Goal: Information Seeking & Learning: Learn about a topic

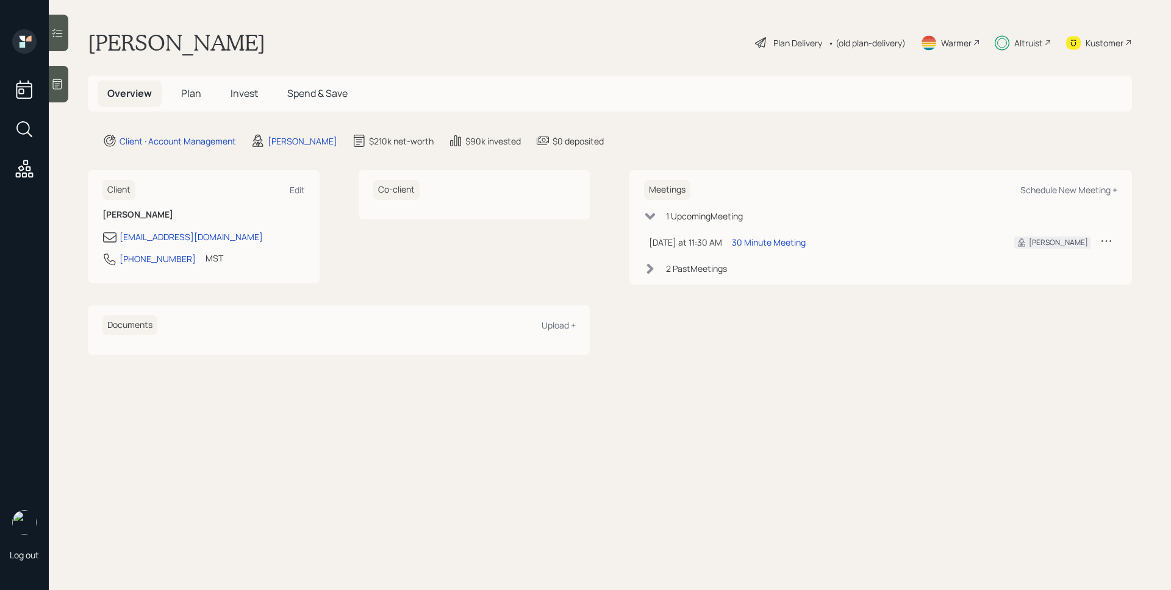
click at [1026, 37] on div "Altruist" at bounding box center [1028, 43] width 29 height 13
click at [764, 239] on div "30 Minute Meeting" at bounding box center [769, 242] width 74 height 13
click at [1030, 43] on div "Altruist" at bounding box center [1028, 43] width 29 height 13
click at [805, 49] on div "Plan Delivery" at bounding box center [789, 42] width 70 height 15
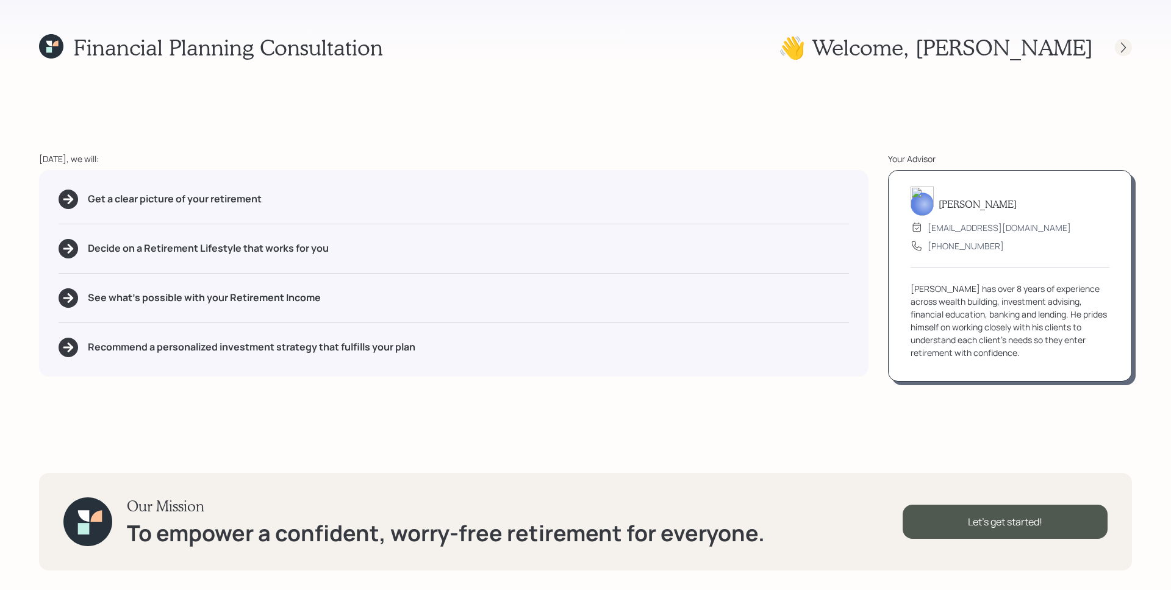
click at [1124, 44] on icon at bounding box center [1123, 47] width 12 height 12
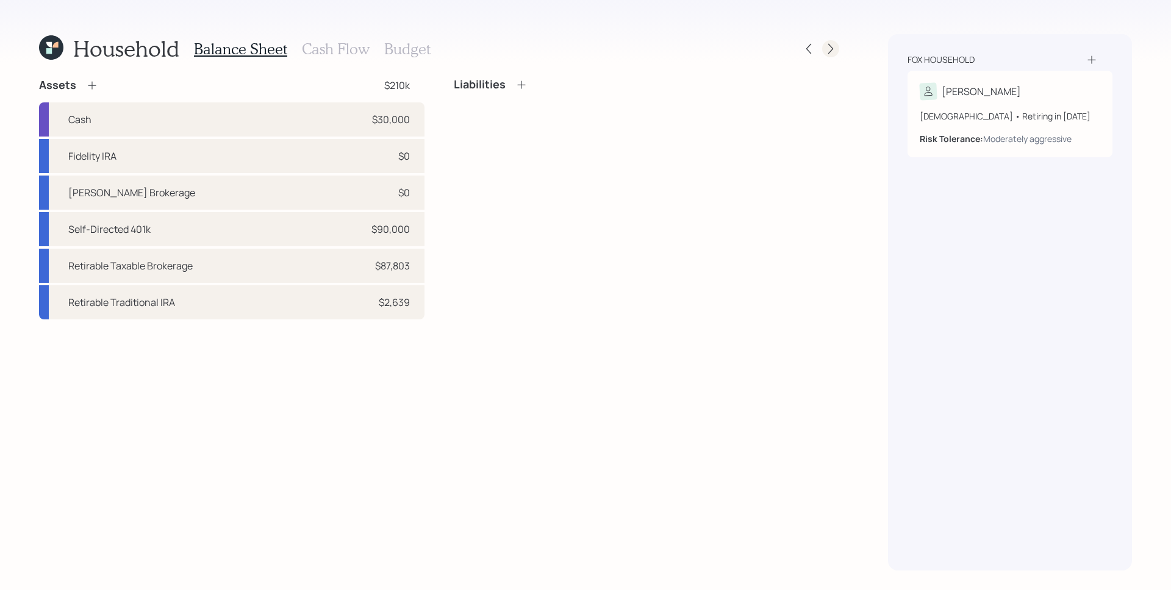
click at [832, 52] on icon at bounding box center [830, 49] width 12 height 12
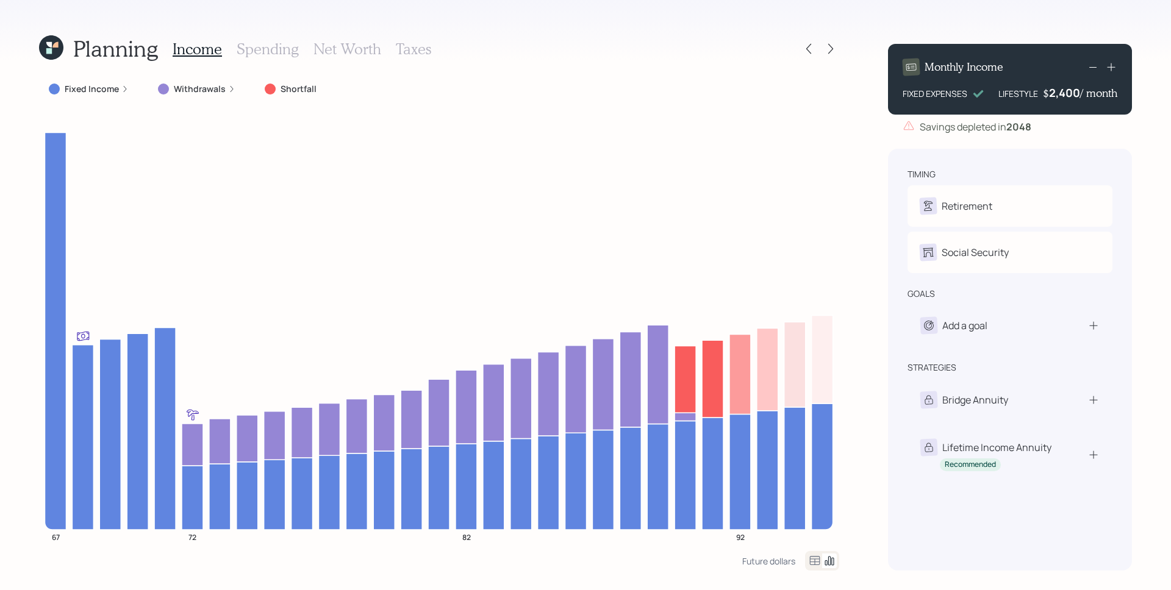
click at [127, 88] on icon at bounding box center [124, 88] width 7 height 7
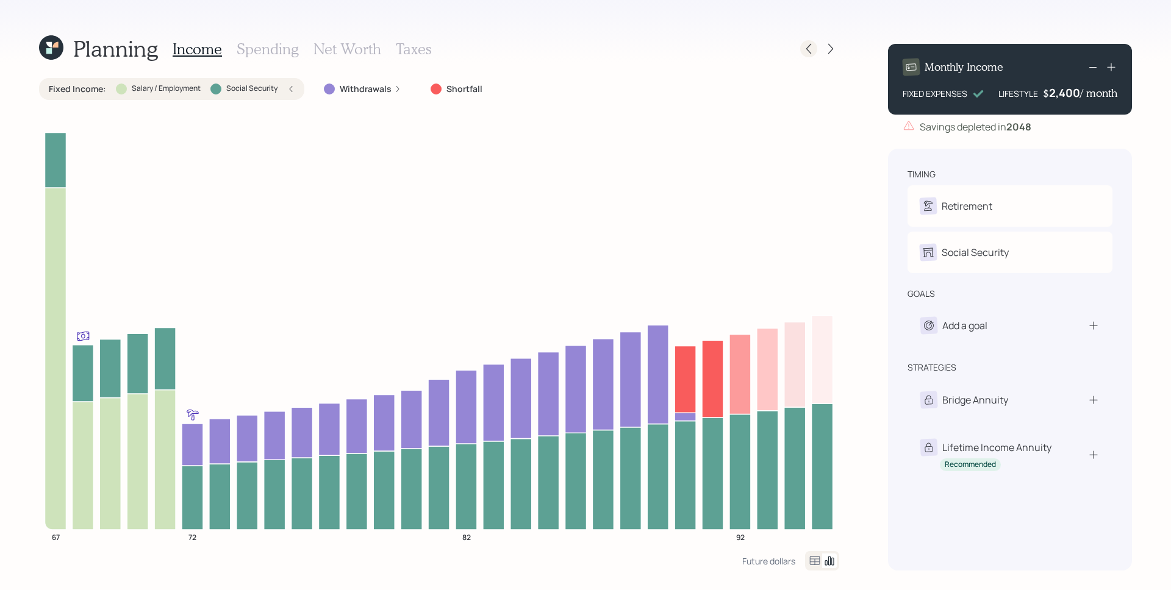
click at [810, 51] on icon at bounding box center [808, 49] width 12 height 12
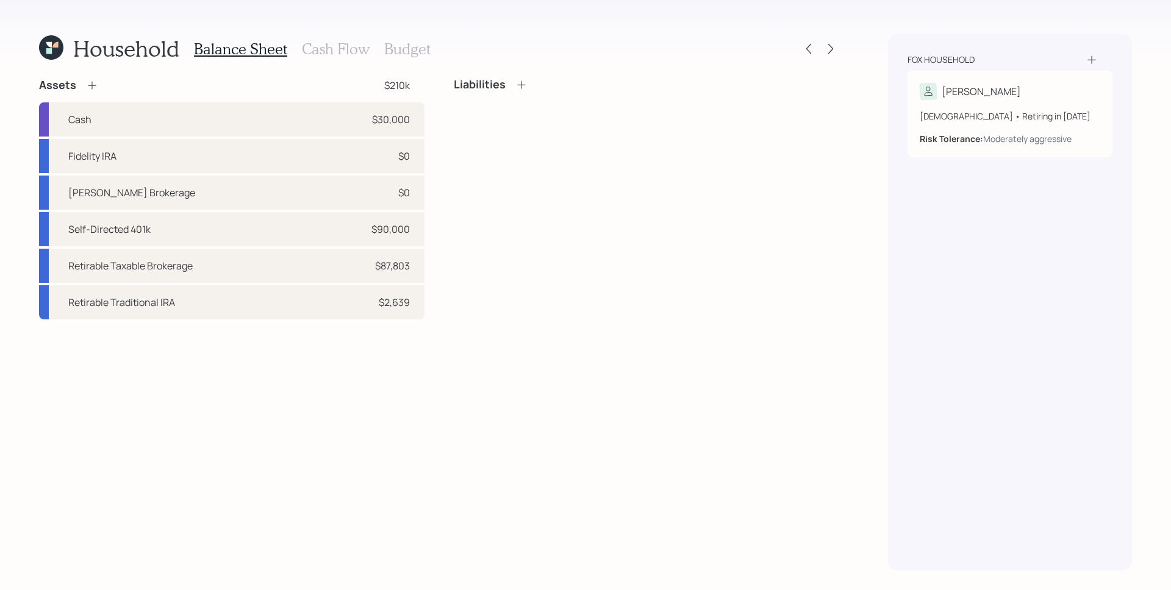
click at [313, 52] on h3 "Cash Flow" at bounding box center [336, 49] width 68 height 18
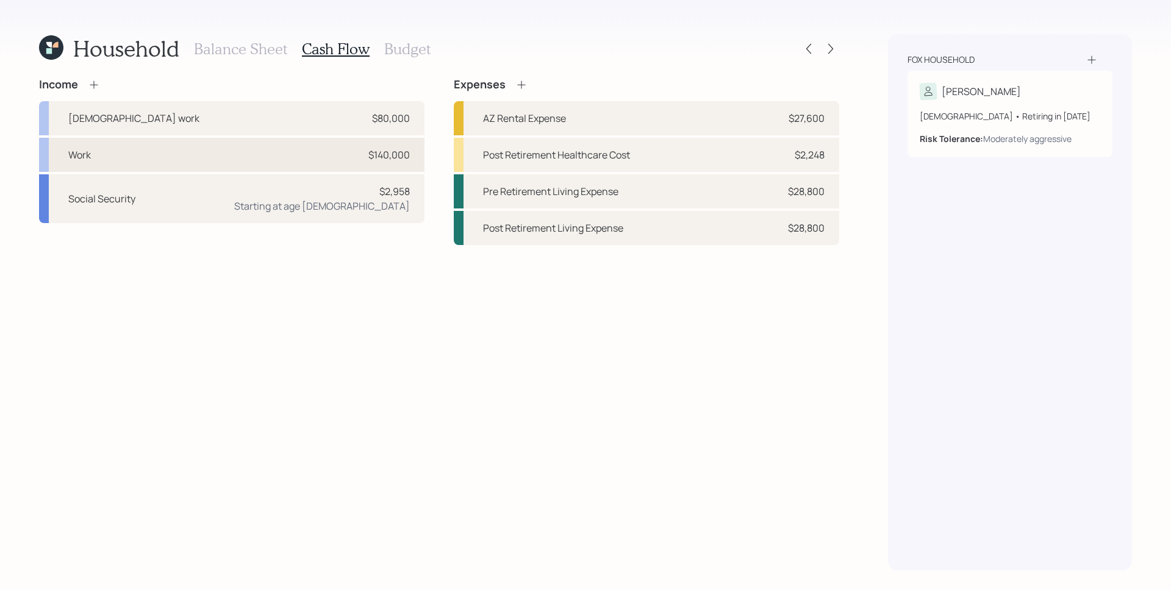
click at [329, 154] on div "Work $140,000" at bounding box center [231, 155] width 385 height 34
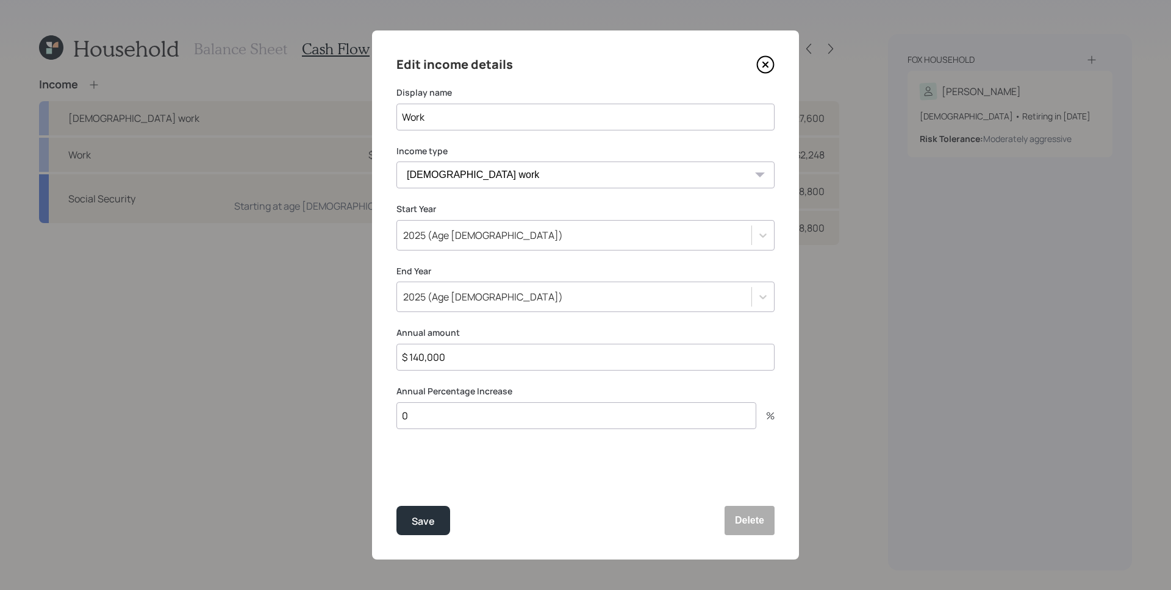
drag, startPoint x: 438, startPoint y: 358, endPoint x: 386, endPoint y: 354, distance: 52.6
click at [396, 358] on input "$ 140,000" at bounding box center [585, 357] width 378 height 27
click at [388, 334] on div "Edit income details Display name Work Income type Full-time work Part-time work…" at bounding box center [585, 294] width 427 height 529
drag, startPoint x: 449, startPoint y: 355, endPoint x: 391, endPoint y: 348, distance: 57.8
click at [391, 348] on div "Edit income details Display name Work Income type Full-time work Part-time work…" at bounding box center [585, 294] width 427 height 529
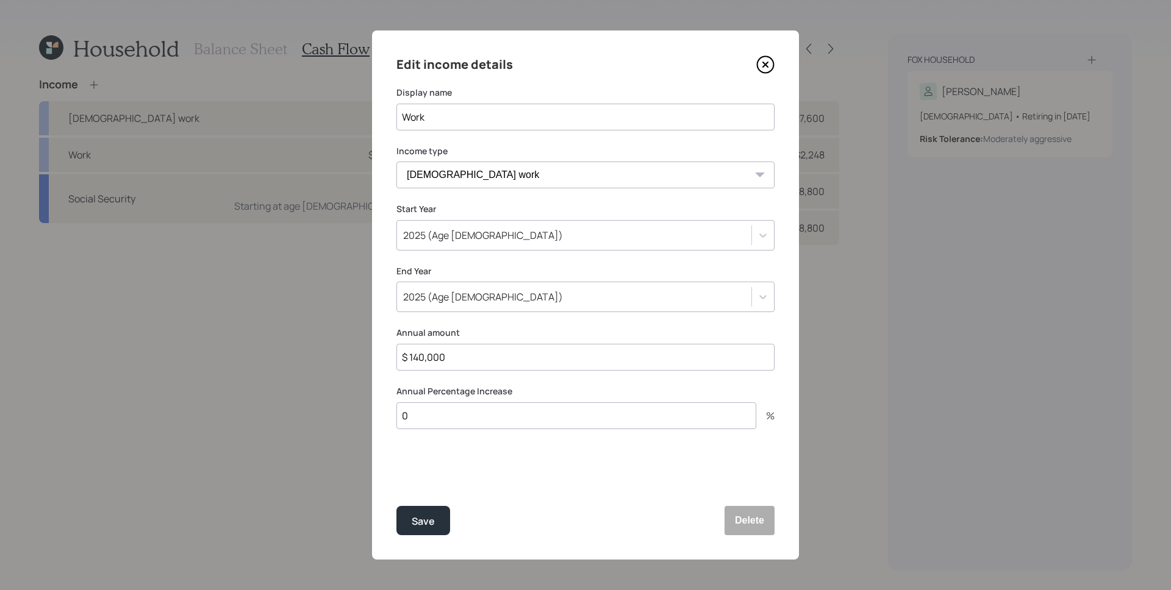
click at [769, 65] on icon at bounding box center [765, 64] width 18 height 18
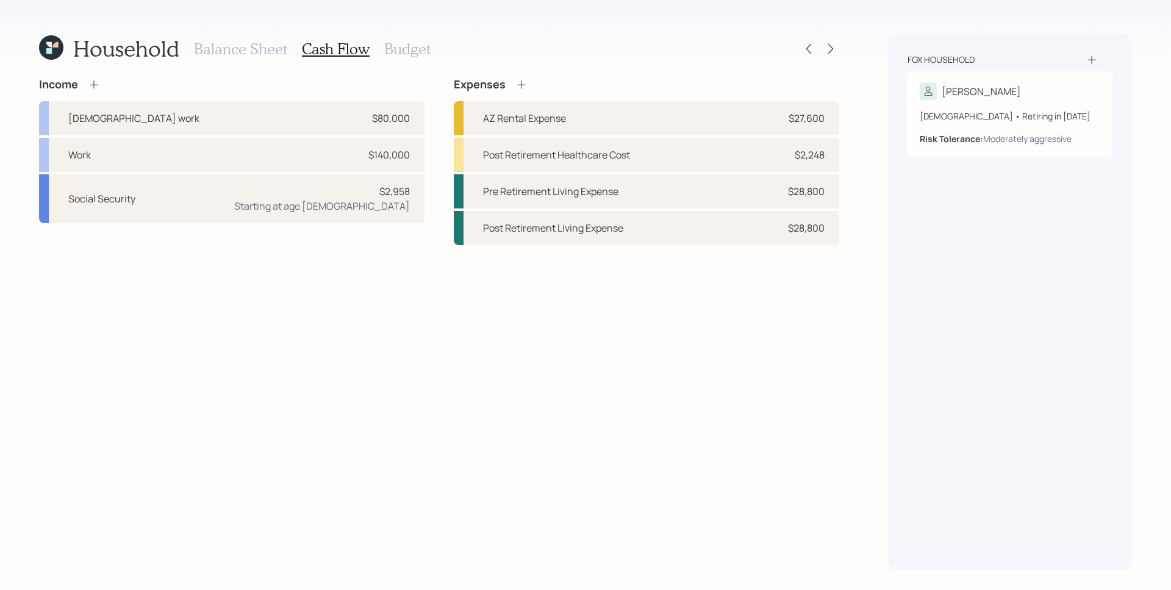
click at [727, 383] on div "Income Full-time work $80,000 Work $140,000 Social Security $2,958 Starting at …" at bounding box center [439, 324] width 800 height 493
drag, startPoint x: 779, startPoint y: 557, endPoint x: 775, endPoint y: 551, distance: 6.6
click at [778, 556] on div "Income Full-time work $80,000 Work $140,000 Social Security $2,958 Starting at …" at bounding box center [439, 324] width 800 height 493
click at [620, 330] on div "Income Full-time work $80,000 Work $140,000 Social Security $2,958 Starting at …" at bounding box center [439, 324] width 800 height 493
click at [218, 42] on h3 "Balance Sheet" at bounding box center [240, 49] width 93 height 18
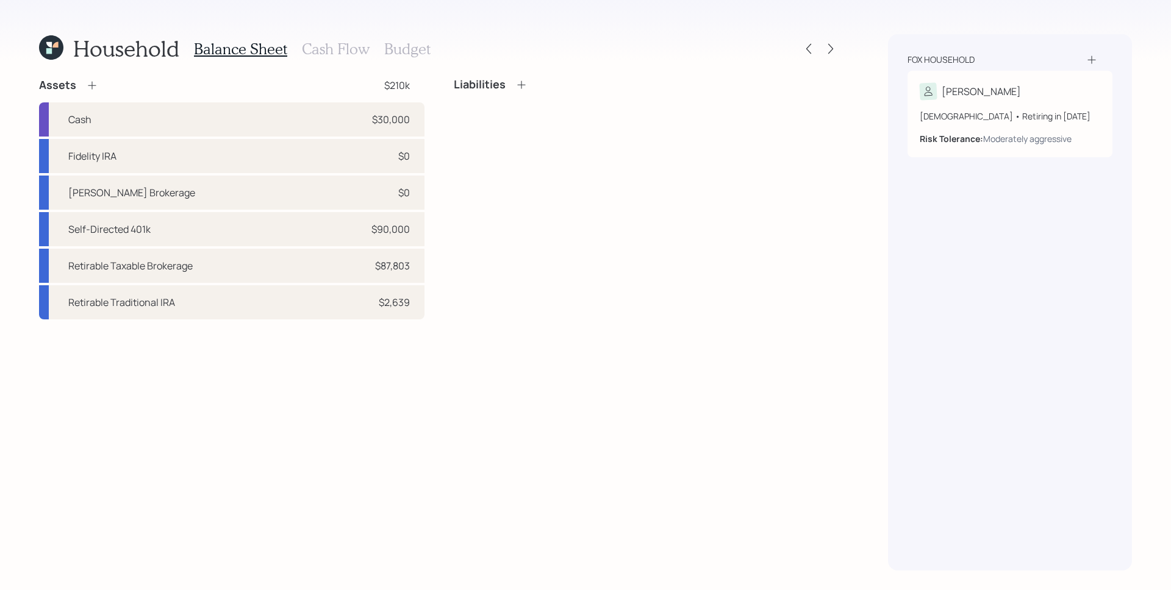
click at [462, 412] on div "Assets $210k Cash $30,000 Fidelity IRA $0 Schwab Brokerage $0 Self-Directed 401…" at bounding box center [439, 324] width 800 height 493
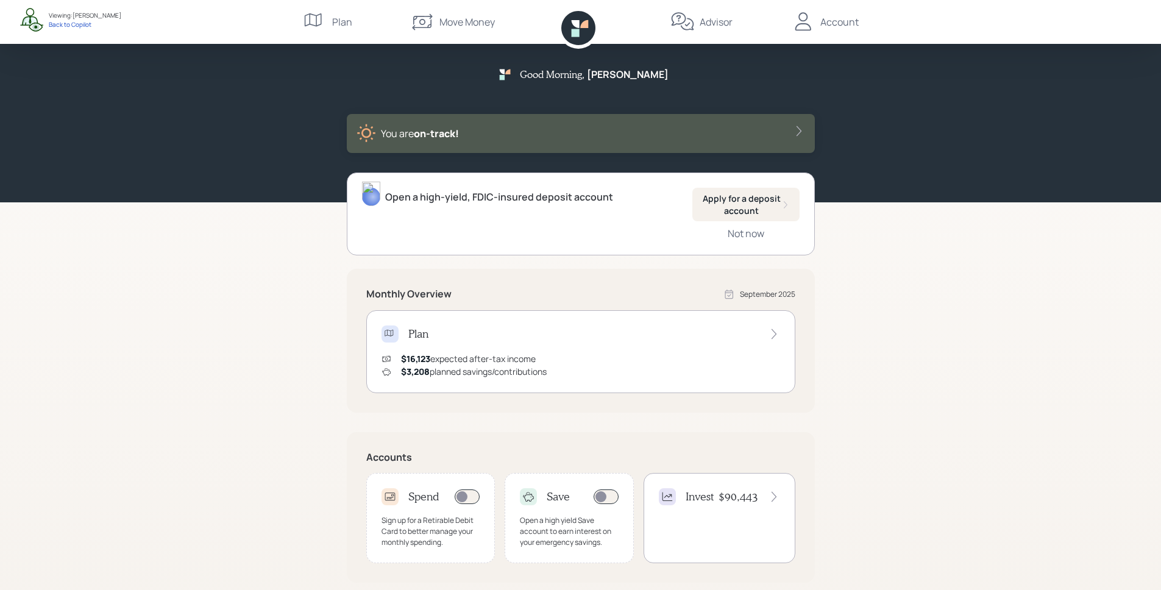
click at [955, 334] on div "Good Morning , [PERSON_NAME] You are on‑track! Open a high-yield, FDIC-insured …" at bounding box center [580, 376] width 1161 height 752
click at [1032, 279] on div "Good Morning , [PERSON_NAME] You are on‑track! Open a high-yield, FDIC-insured …" at bounding box center [580, 376] width 1161 height 752
click at [985, 308] on div "Good Morning , [PERSON_NAME] You are on‑track! Open a high-yield, FDIC-insured …" at bounding box center [580, 376] width 1161 height 752
click at [965, 241] on div "Good Morning , [PERSON_NAME] You are on‑track! Open a high-yield, FDIC-insured …" at bounding box center [580, 376] width 1161 height 752
click at [752, 236] on div "Not now" at bounding box center [746, 233] width 37 height 13
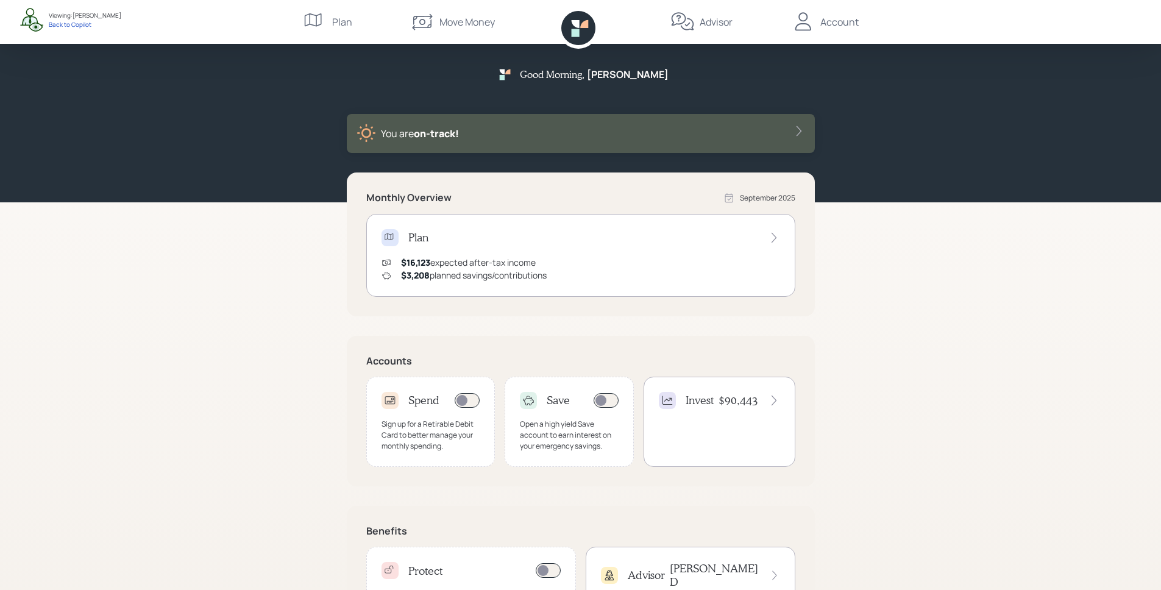
click at [1055, 222] on div "Good Morning , [PERSON_NAME] You are on‑track! Monthly Overview [DATE] Plan $16…" at bounding box center [580, 328] width 1161 height 656
click at [516, 244] on div "Plan" at bounding box center [581, 237] width 399 height 17
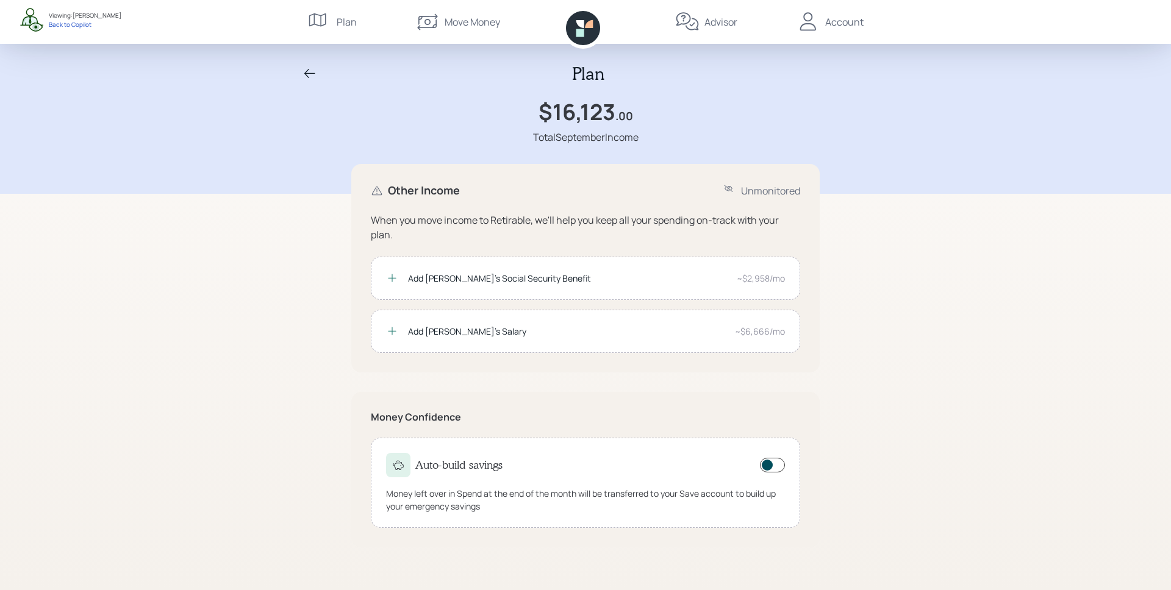
click at [593, 40] on icon at bounding box center [583, 28] width 34 height 34
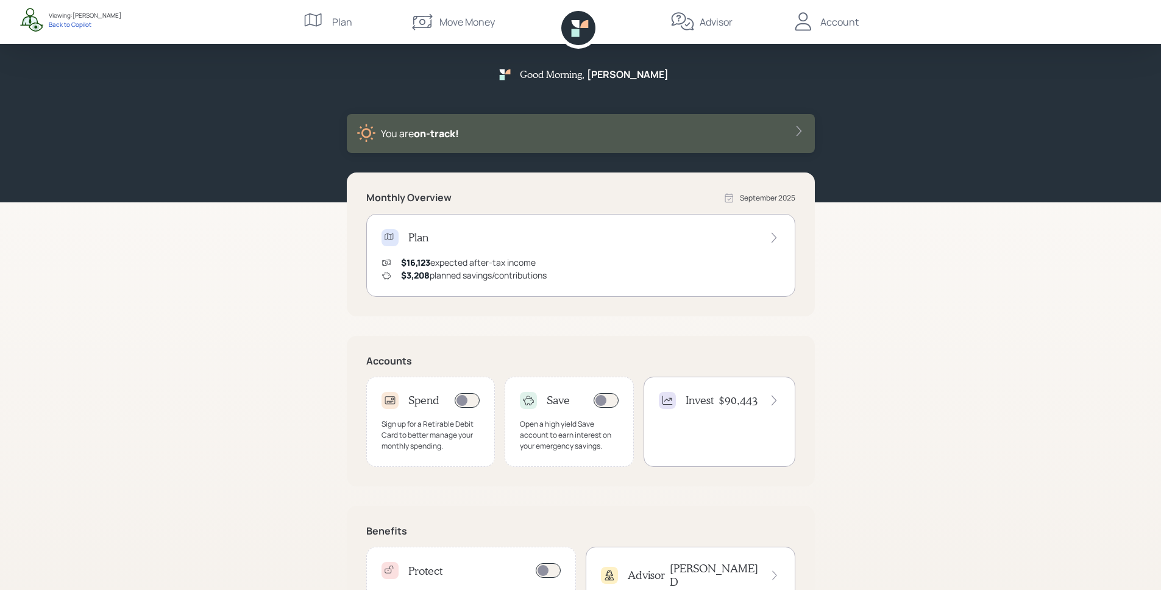
click at [632, 245] on div "Plan" at bounding box center [581, 237] width 399 height 17
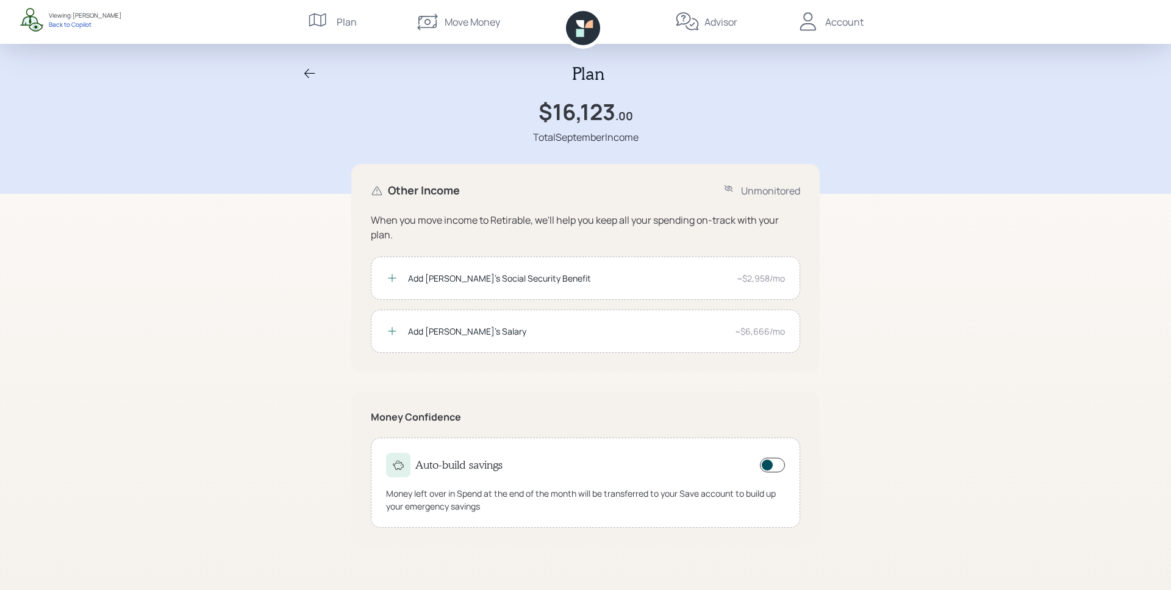
click at [593, 41] on icon at bounding box center [583, 28] width 34 height 34
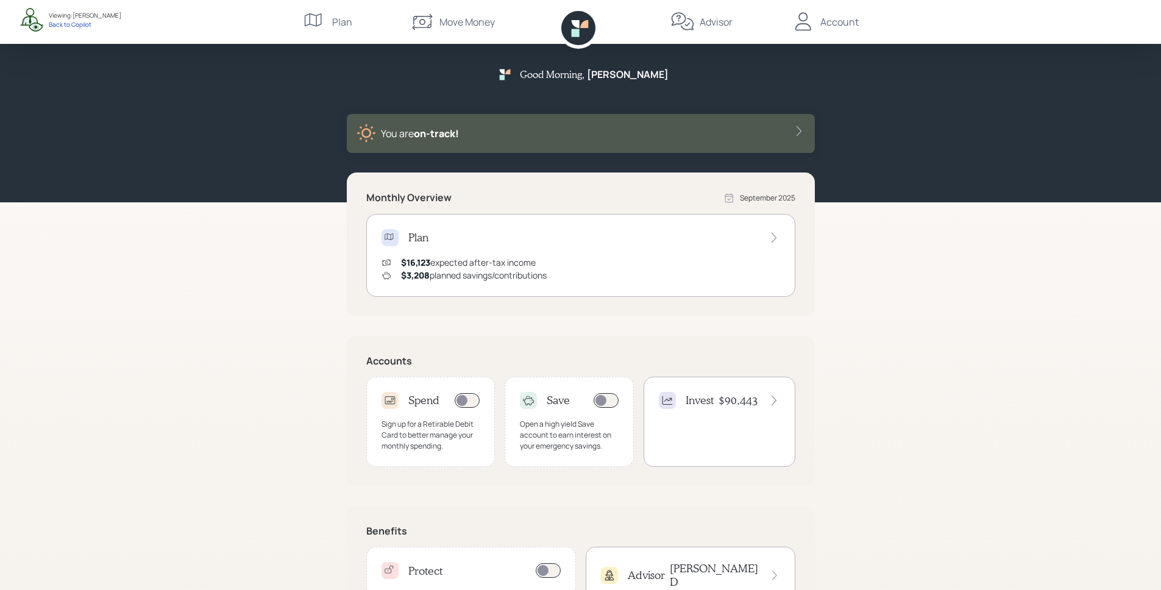
click at [585, 30] on icon at bounding box center [578, 28] width 34 height 34
drag, startPoint x: 366, startPoint y: 361, endPoint x: 441, endPoint y: 374, distance: 76.2
click at [441, 374] on div "Accounts Spend Sign up for a Retirable Debit Card to better manage your monthly…" at bounding box center [581, 411] width 468 height 151
click at [662, 329] on div "Monthly Overview [DATE] Plan $16,123 expected after-tax income $3,208 planned s…" at bounding box center [581, 414] width 468 height 483
click at [761, 432] on div "Invest $90,443" at bounding box center [720, 422] width 152 height 90
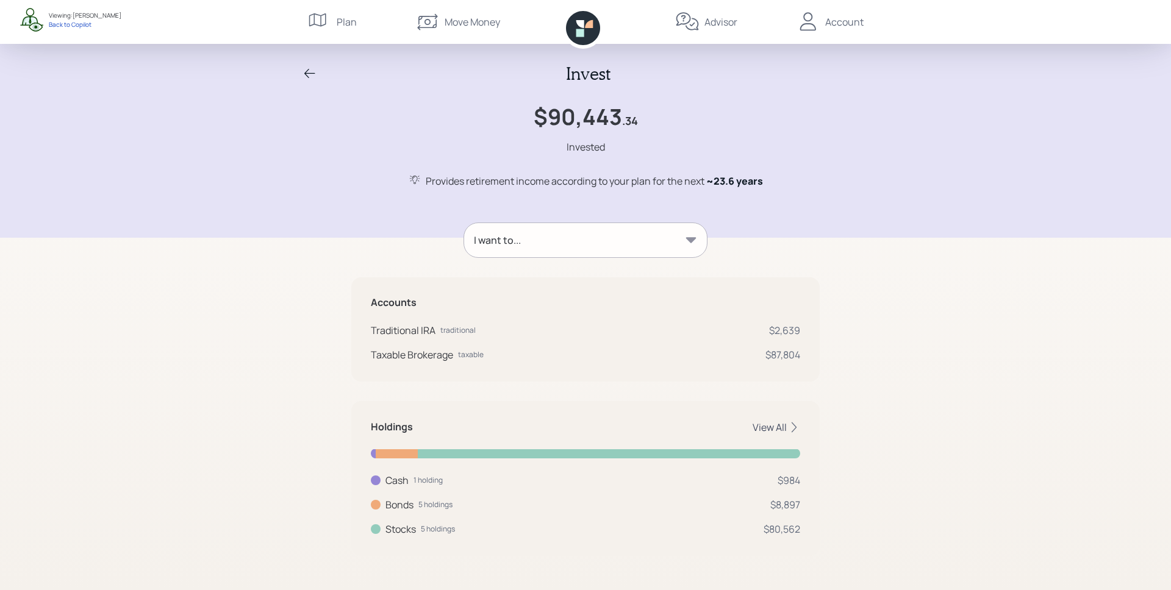
click at [777, 433] on div "View All" at bounding box center [776, 427] width 48 height 13
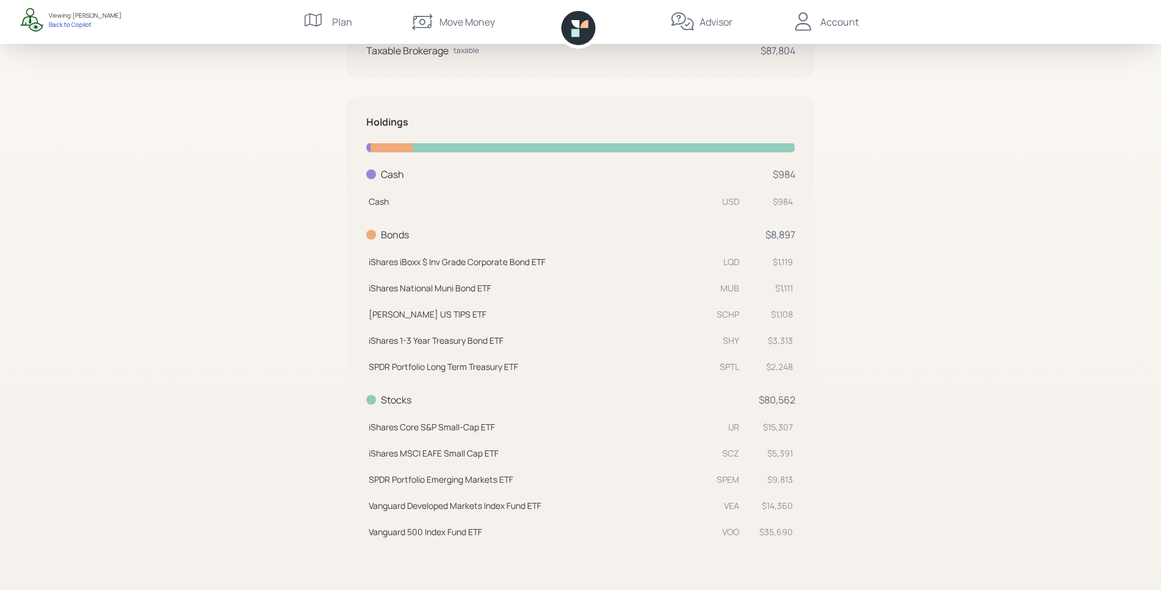
scroll to position [311, 0]
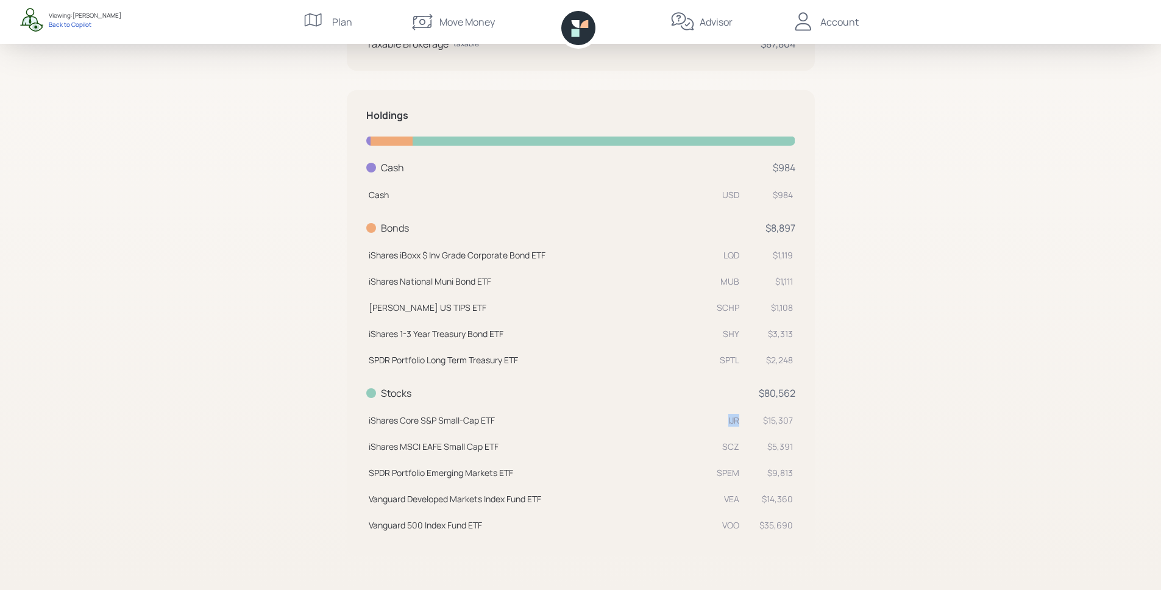
drag, startPoint x: 739, startPoint y: 419, endPoint x: 724, endPoint y: 431, distance: 19.5
click at [720, 424] on div "IJR" at bounding box center [727, 420] width 26 height 13
drag, startPoint x: 735, startPoint y: 447, endPoint x: 721, endPoint y: 459, distance: 18.6
click at [715, 451] on div "SCZ" at bounding box center [727, 446] width 26 height 13
drag, startPoint x: 739, startPoint y: 471, endPoint x: 690, endPoint y: 477, distance: 49.8
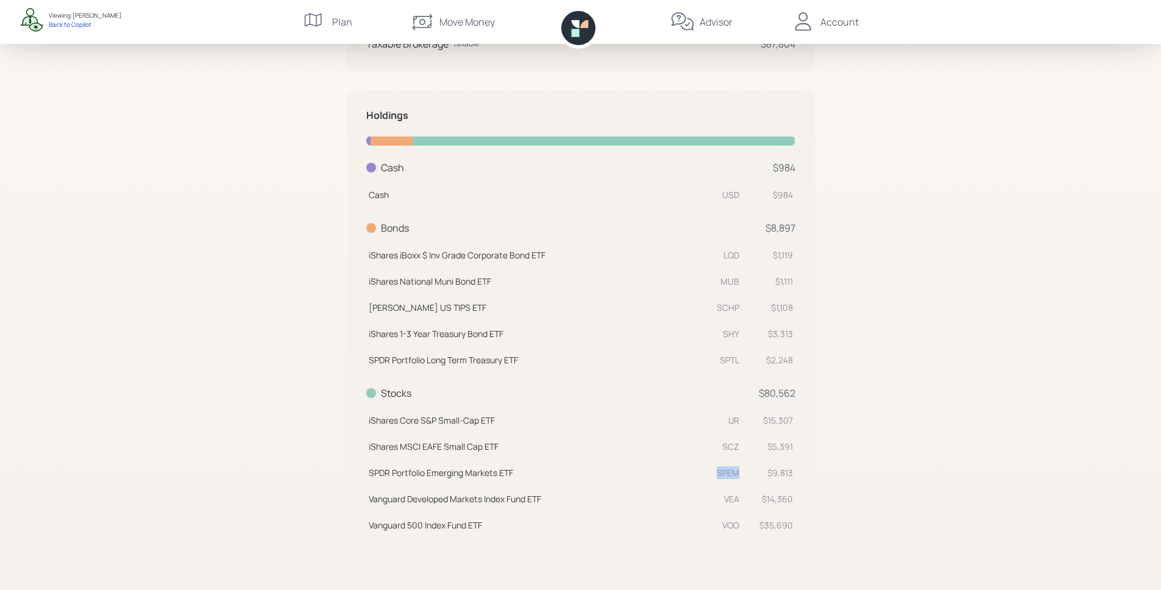
click at [690, 477] on td "SPDR Portfolio Emerging Markets ETF SPEM" at bounding box center [554, 471] width 376 height 26
drag, startPoint x: 740, startPoint y: 499, endPoint x: 699, endPoint y: 501, distance: 40.3
click at [699, 501] on td "Vanguard Developed Markets Index Fund ETF VEA" at bounding box center [554, 497] width 376 height 26
drag, startPoint x: 737, startPoint y: 522, endPoint x: 696, endPoint y: 516, distance: 41.2
click at [696, 516] on td "Vanguard 500 Index Fund ETF VOO" at bounding box center [554, 523] width 376 height 26
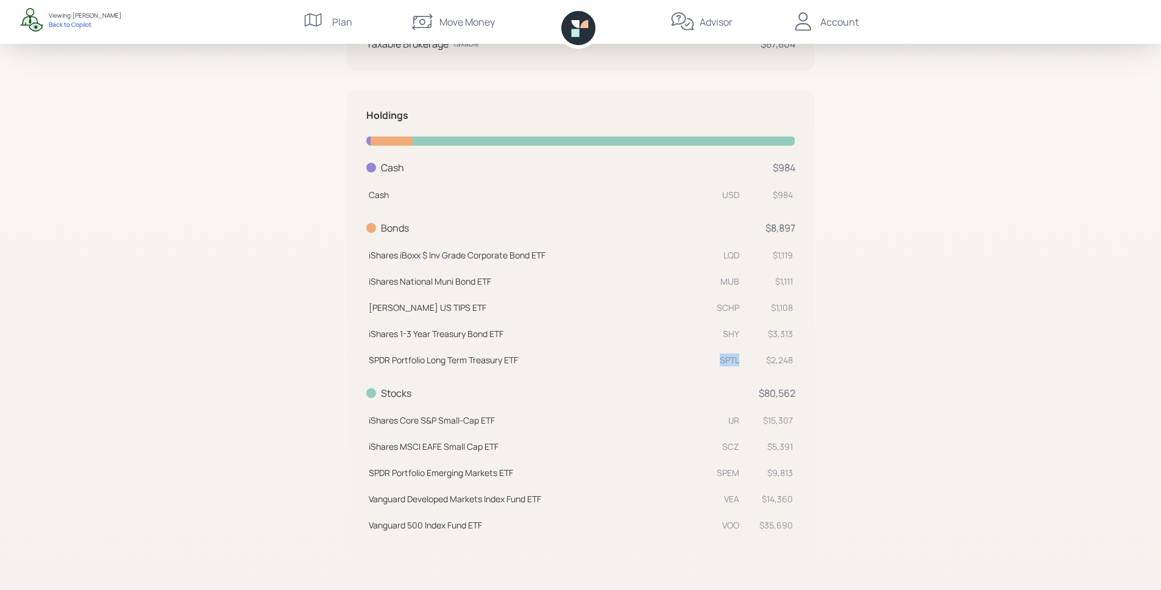
drag, startPoint x: 738, startPoint y: 362, endPoint x: 707, endPoint y: 360, distance: 31.1
click at [706, 361] on td "SPDR Portfolio Long Term Treasury ETF SPTL" at bounding box center [554, 358] width 376 height 26
drag, startPoint x: 738, startPoint y: 338, endPoint x: 677, endPoint y: 329, distance: 61.0
click at [677, 329] on td "iShares 1-3 Year Treasury Bond ETF SHY" at bounding box center [554, 332] width 376 height 26
drag, startPoint x: 744, startPoint y: 308, endPoint x: 662, endPoint y: 298, distance: 83.0
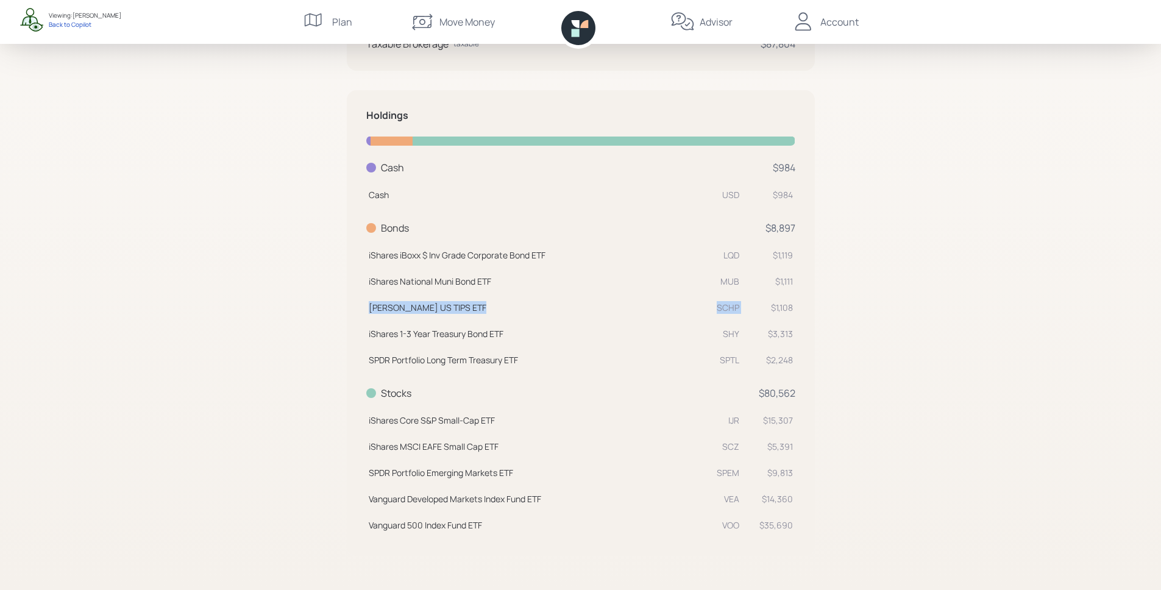
click at [662, 298] on tr "[PERSON_NAME] US TIPS ETF SCHP $1,108" at bounding box center [580, 306] width 429 height 26
drag, startPoint x: 735, startPoint y: 280, endPoint x: 704, endPoint y: 277, distance: 31.2
click at [705, 277] on td "iShares National Muni Bond ETF MUB" at bounding box center [554, 279] width 376 height 26
click at [733, 265] on td "iShares iBoxx $ Inv Grade Corporate Bond ETF LQD" at bounding box center [554, 253] width 376 height 26
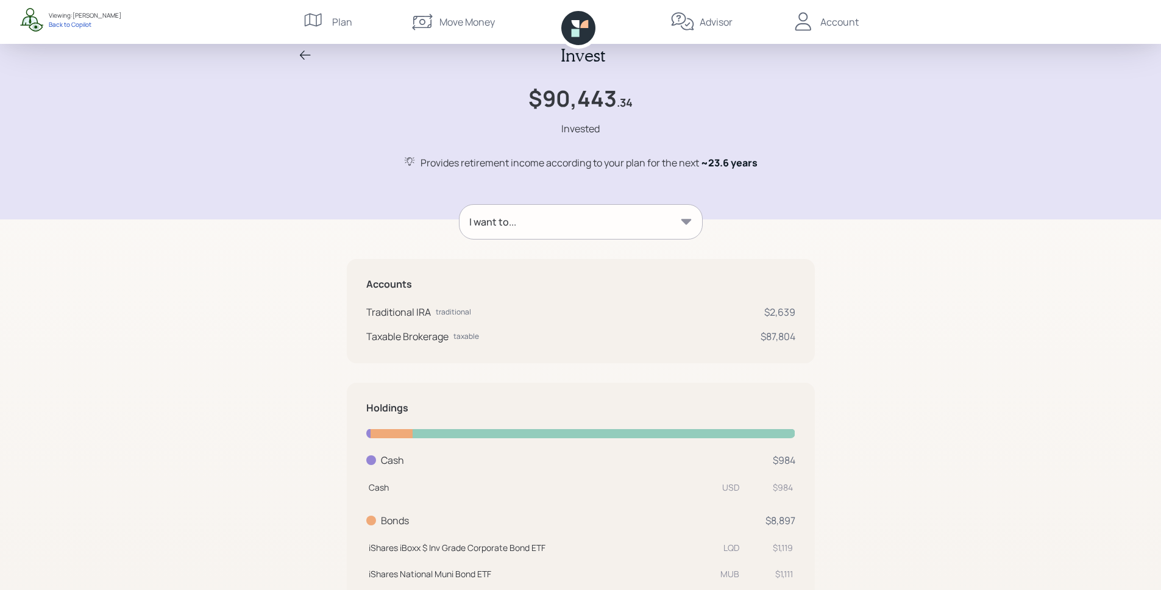
scroll to position [0, 0]
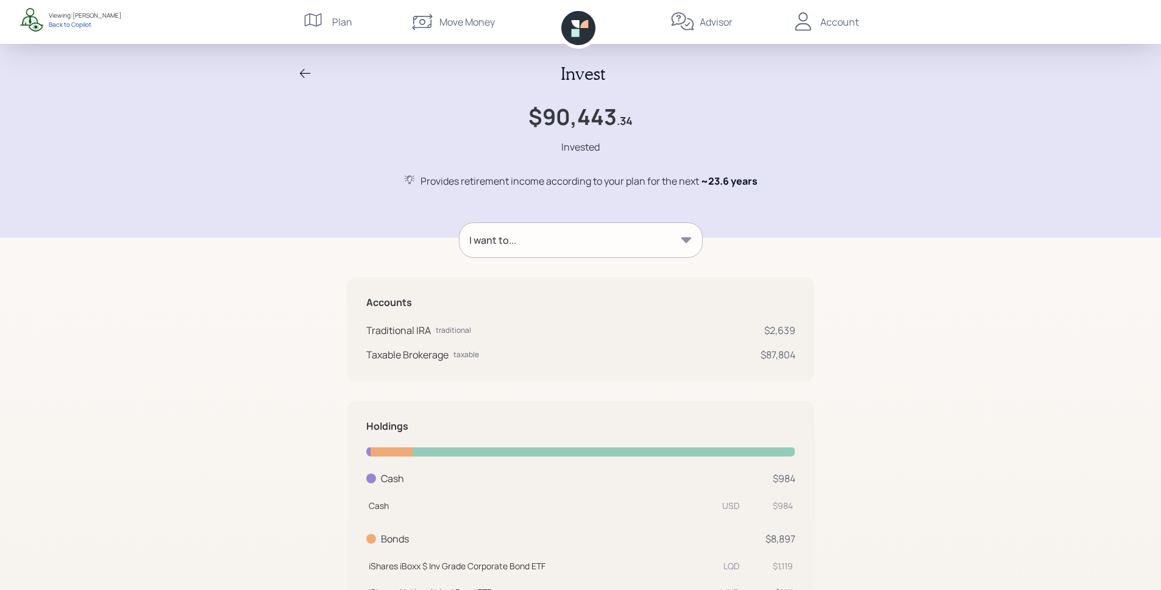
click at [536, 248] on div "I want to..." at bounding box center [581, 240] width 243 height 34
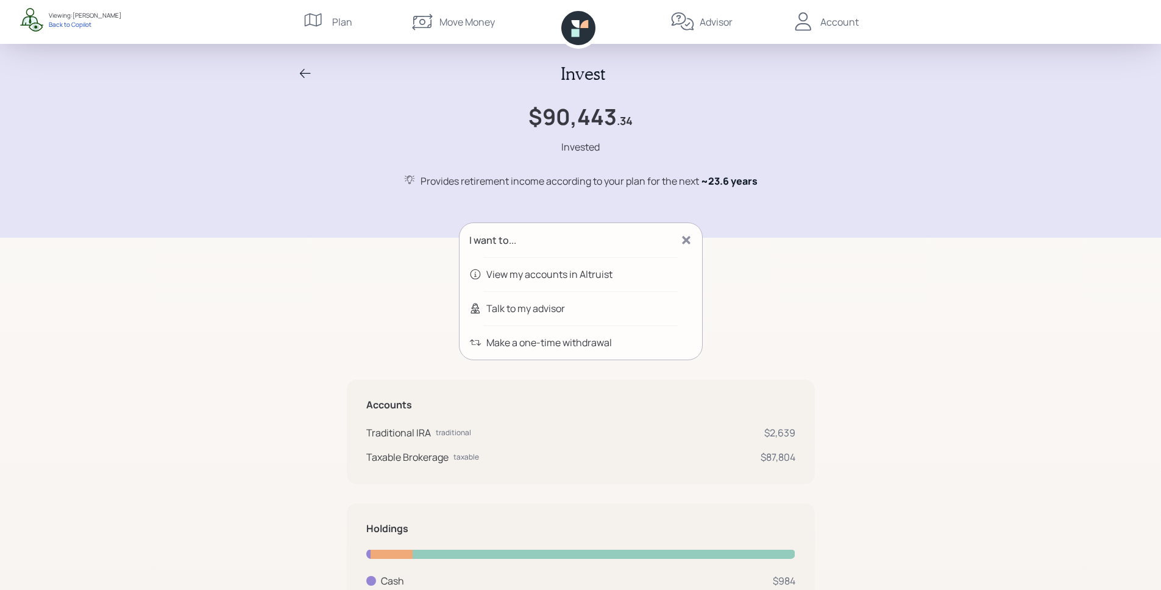
click at [538, 310] on div "Talk to my advisor" at bounding box center [526, 308] width 79 height 15
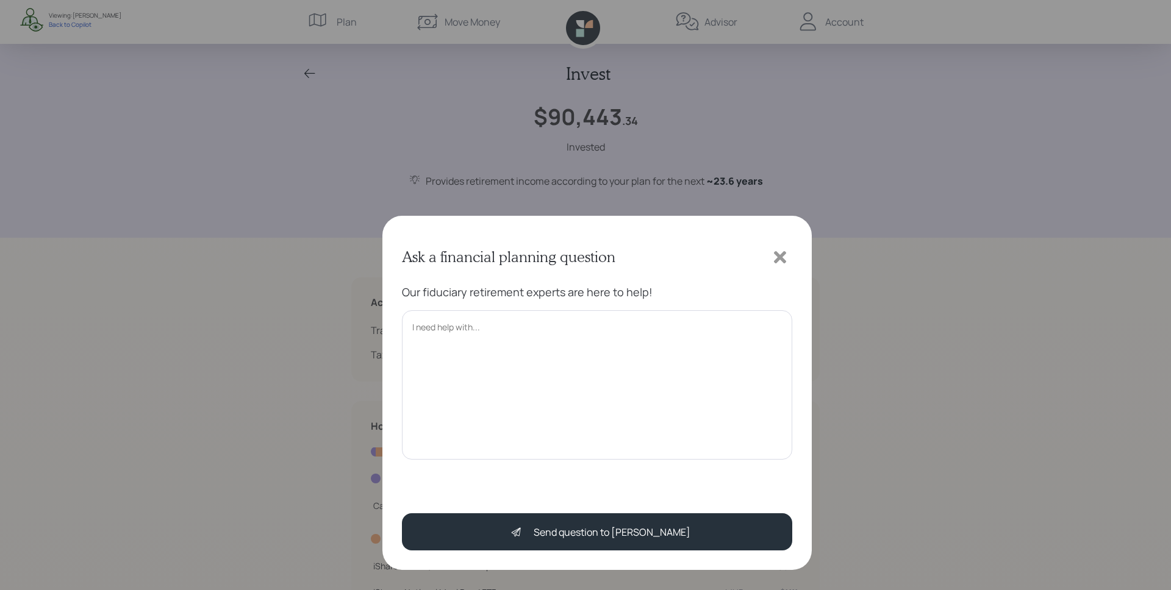
click at [780, 101] on icon at bounding box center [780, 100] width 12 height 12
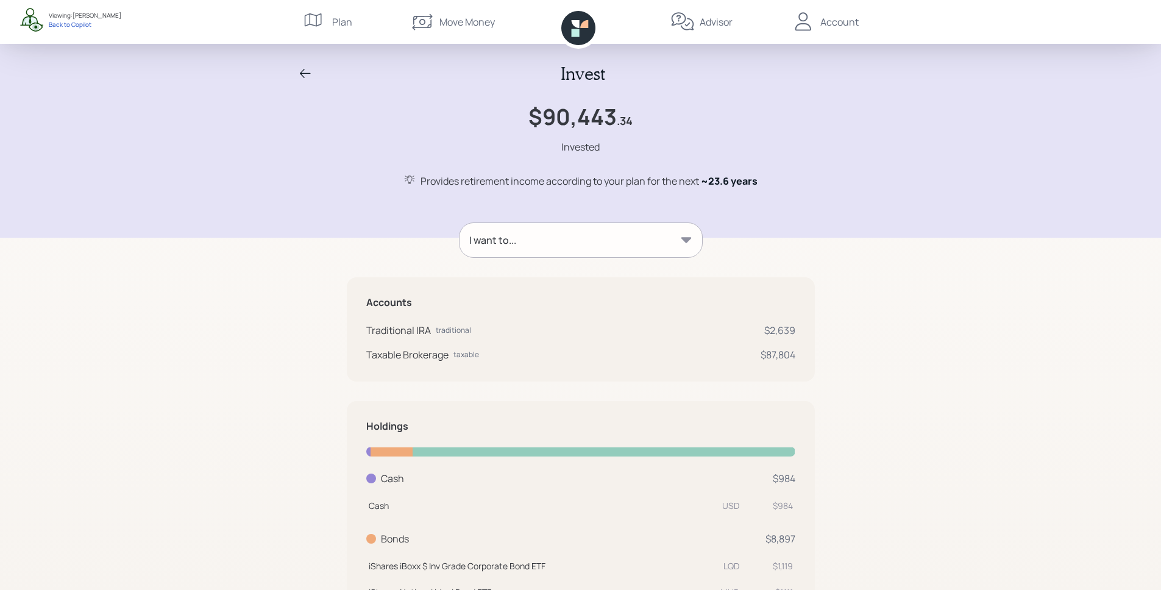
click at [579, 233] on div "I want to..." at bounding box center [581, 240] width 243 height 34
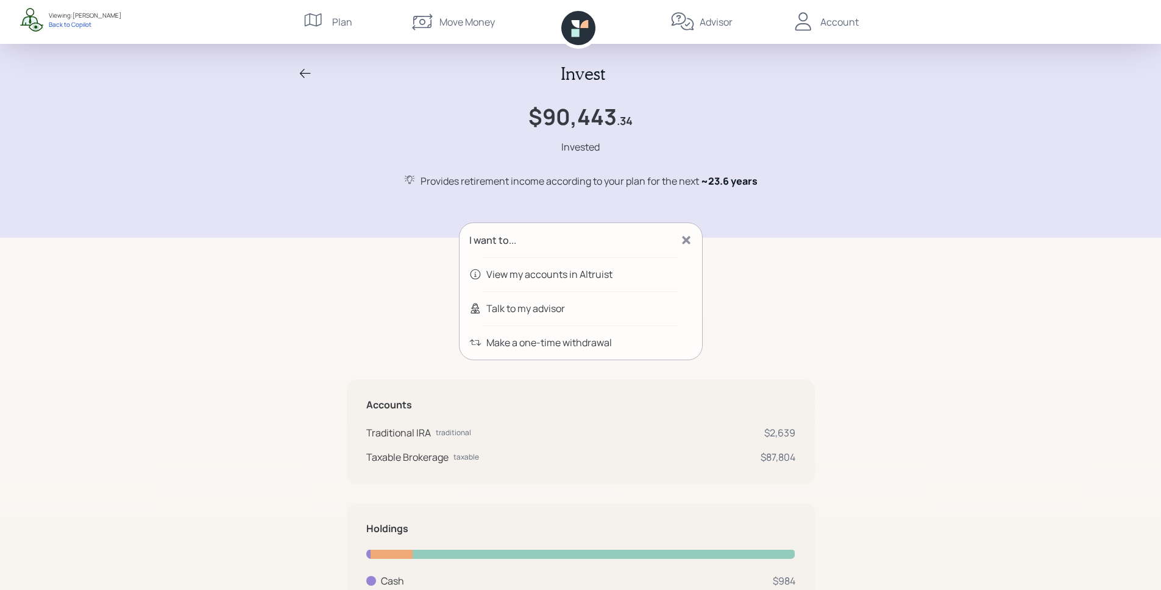
click at [307, 71] on icon at bounding box center [305, 73] width 15 height 15
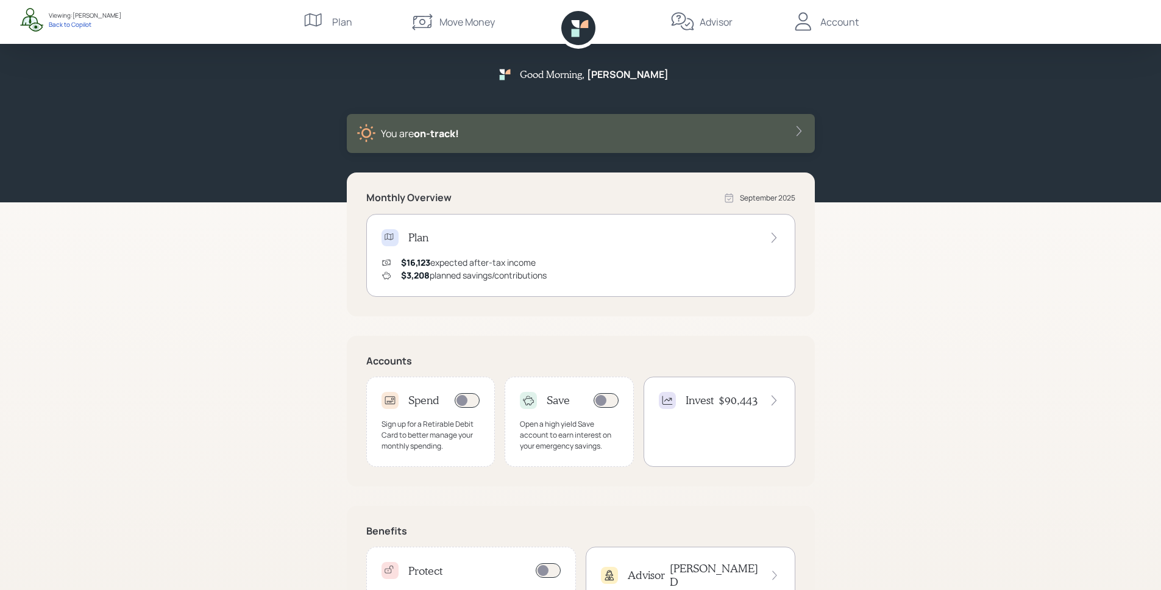
click at [577, 18] on icon at bounding box center [578, 28] width 34 height 34
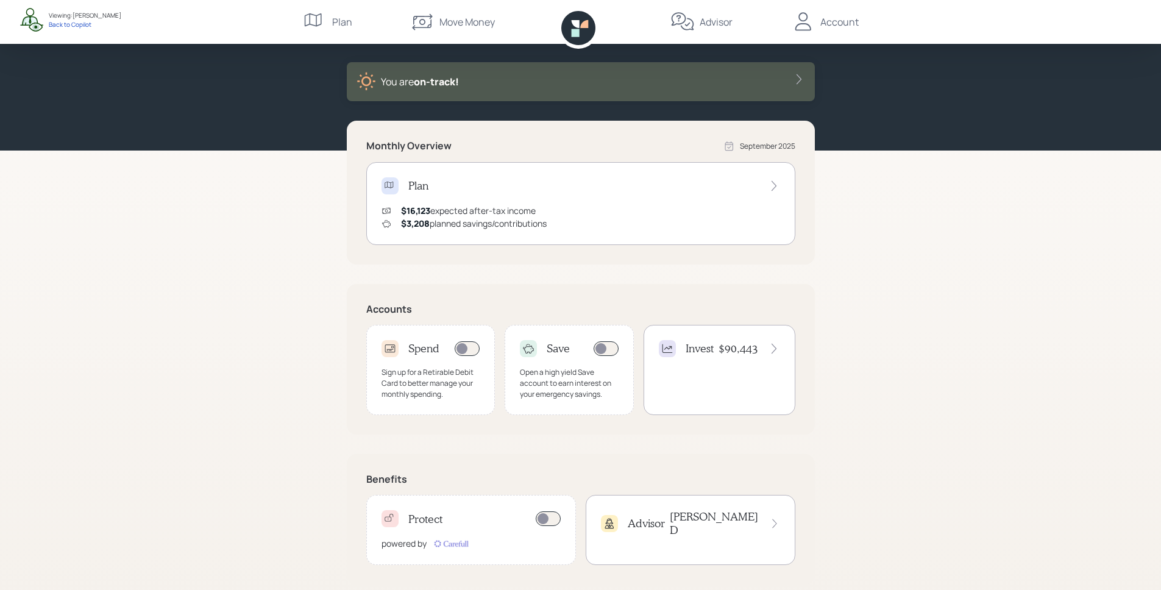
scroll to position [66, 0]
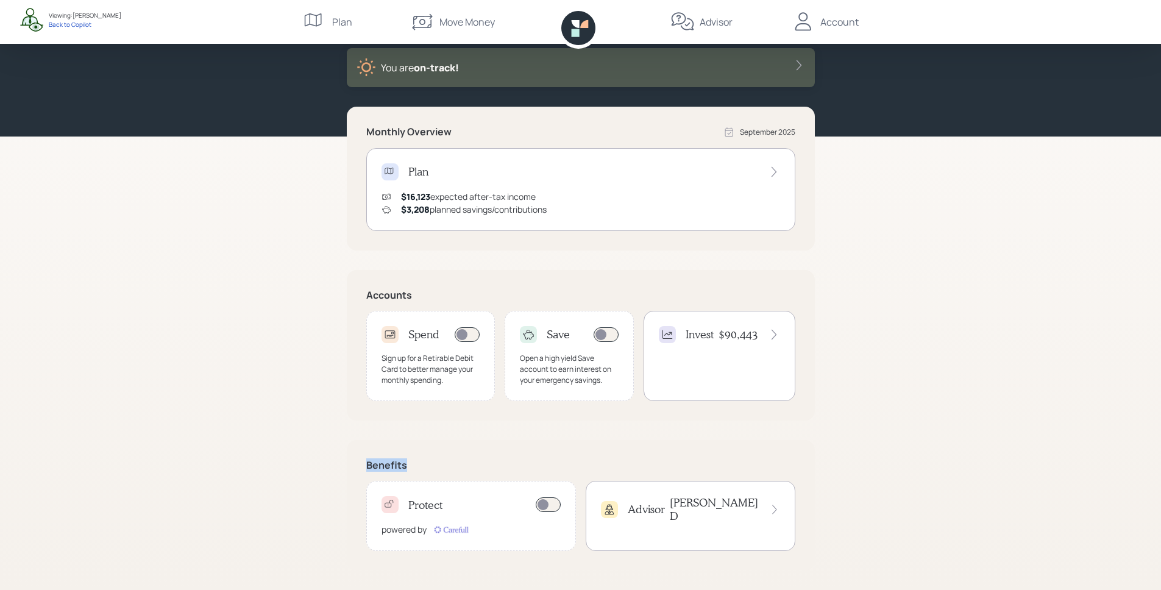
drag, startPoint x: 368, startPoint y: 464, endPoint x: 443, endPoint y: 469, distance: 75.8
click at [443, 469] on h5 "Benefits" at bounding box center [580, 466] width 429 height 12
click at [438, 516] on div "Protect powered by" at bounding box center [471, 516] width 210 height 70
click at [721, 521] on div "Advisor [PERSON_NAME]" at bounding box center [691, 516] width 210 height 70
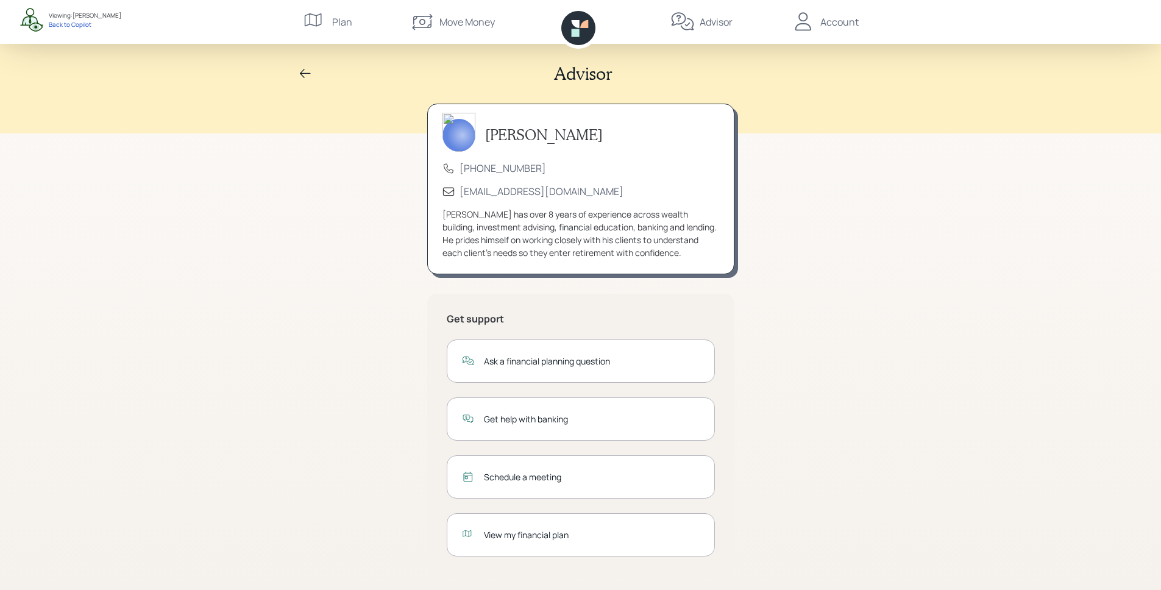
click at [586, 27] on icon at bounding box center [584, 24] width 8 height 8
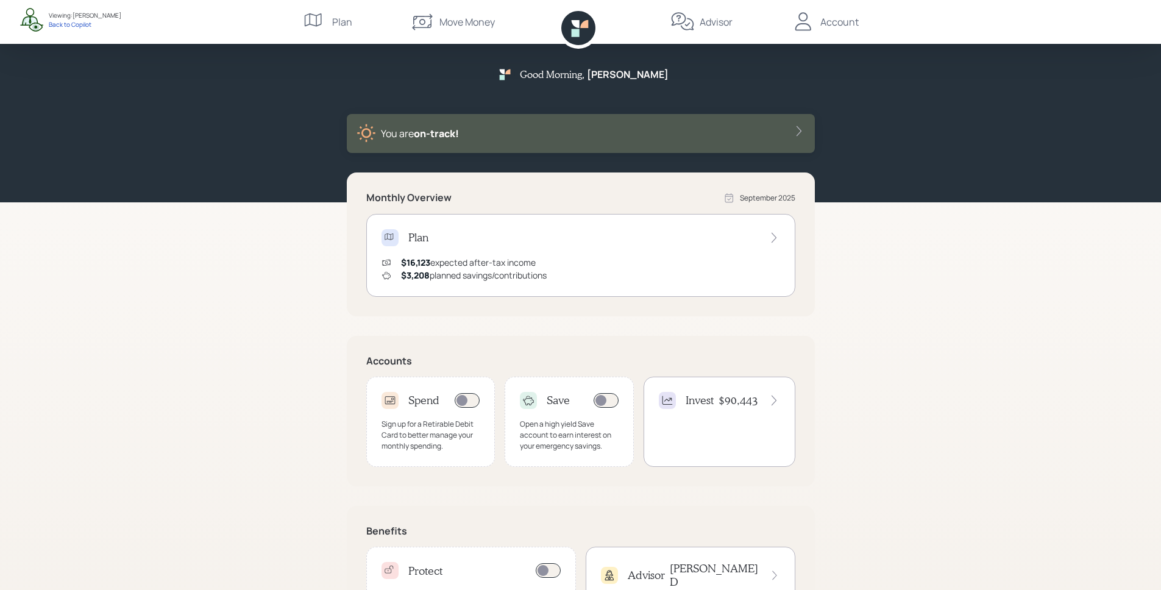
click at [706, 22] on div "Advisor" at bounding box center [716, 22] width 33 height 15
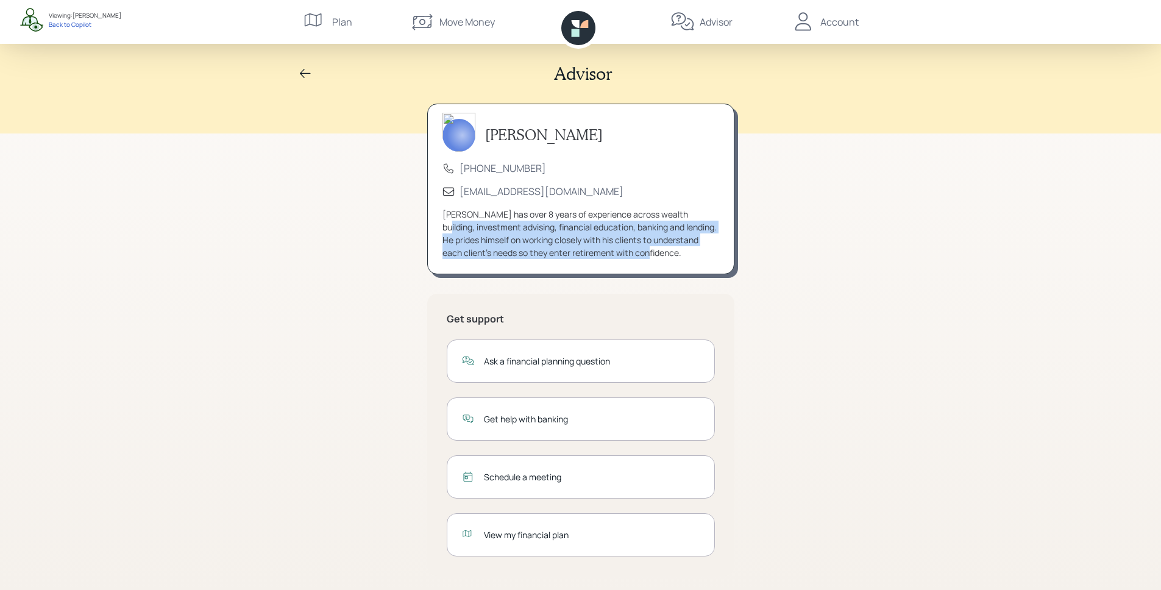
drag, startPoint x: 682, startPoint y: 257, endPoint x: 436, endPoint y: 221, distance: 248.9
click at [436, 221] on div "[PERSON_NAME] [PHONE_NUMBER] [EMAIL_ADDRESS][DOMAIN_NAME] [PERSON_NAME] has ove…" at bounding box center [580, 189] width 307 height 171
click at [528, 240] on div "[PERSON_NAME] has over 8 years of experience across wealth building, investment…" at bounding box center [581, 233] width 277 height 51
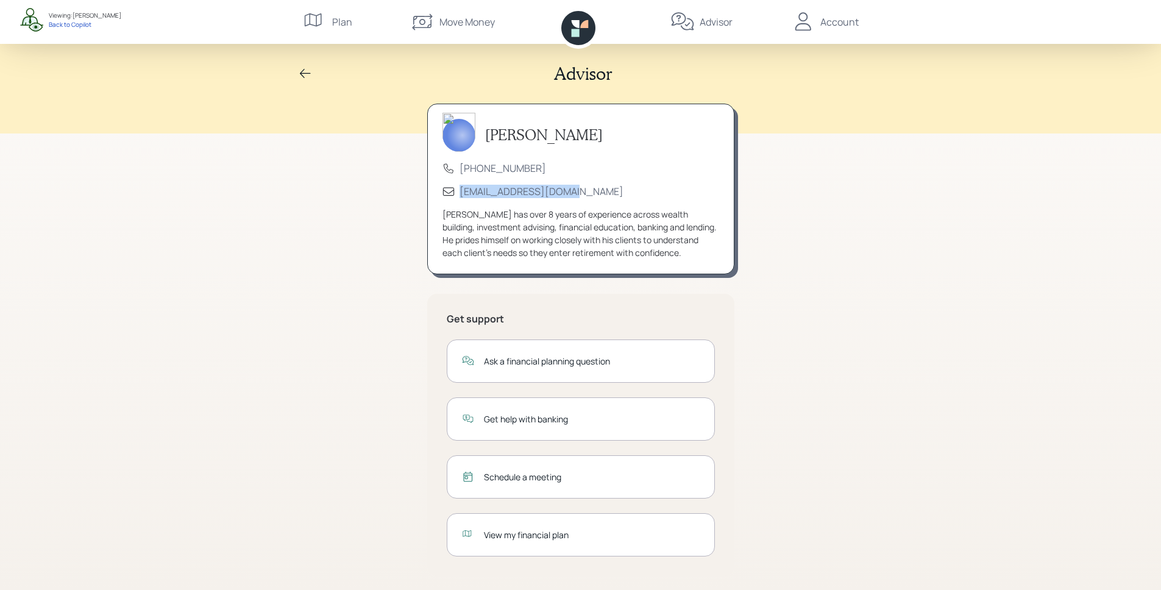
drag, startPoint x: 594, startPoint y: 196, endPoint x: 435, endPoint y: 186, distance: 159.5
click at [435, 186] on div "[PERSON_NAME] [PHONE_NUMBER] [EMAIL_ADDRESS][DOMAIN_NAME] [PERSON_NAME] has ove…" at bounding box center [580, 189] width 307 height 171
click at [914, 324] on div "Advisor [PERSON_NAME] [PHONE_NUMBER] [EMAIL_ADDRESS][DOMAIN_NAME] [PERSON_NAME]…" at bounding box center [580, 298] width 1161 height 596
click at [629, 360] on div "Ask a financial planning question" at bounding box center [592, 361] width 216 height 13
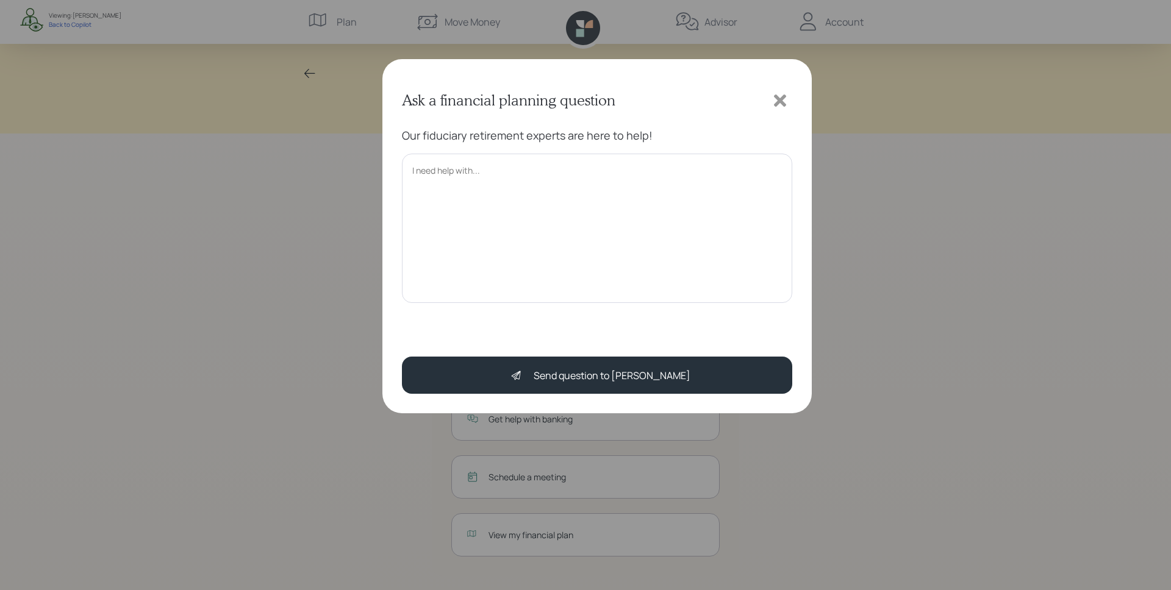
click at [585, 174] on textarea at bounding box center [597, 228] width 390 height 149
click at [780, 100] on icon at bounding box center [780, 100] width 12 height 12
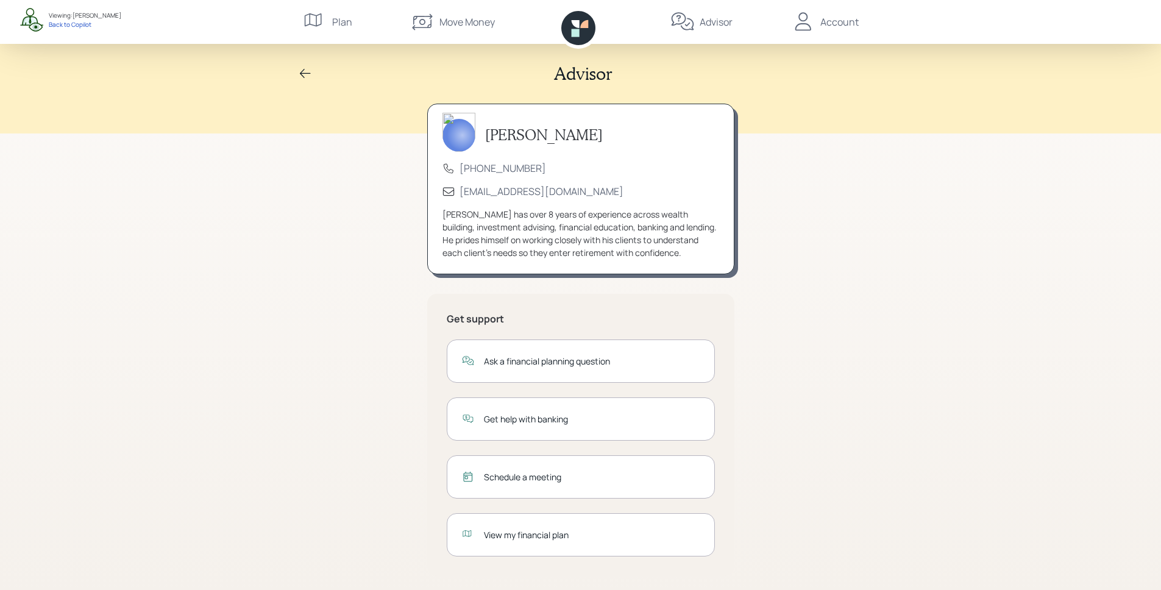
click at [491, 427] on div "Get help with banking" at bounding box center [581, 418] width 268 height 43
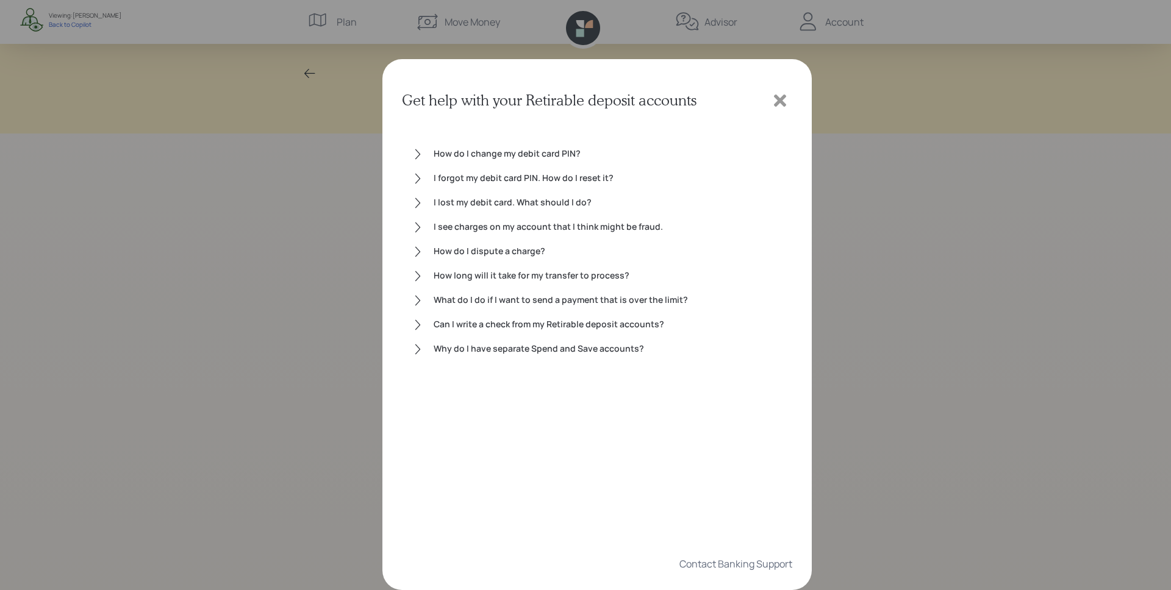
click at [502, 178] on div "I forgot my debit card PIN. How do I reset it?" at bounding box center [607, 178] width 349 height 15
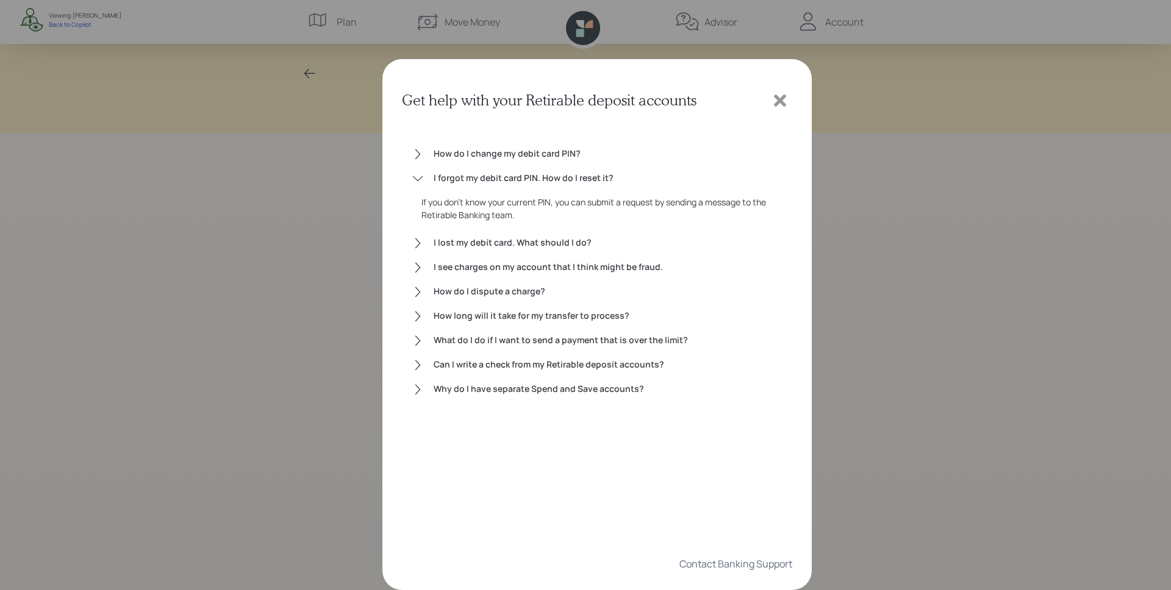
click at [506, 177] on div "I forgot my debit card PIN. How do I reset it?" at bounding box center [607, 178] width 349 height 15
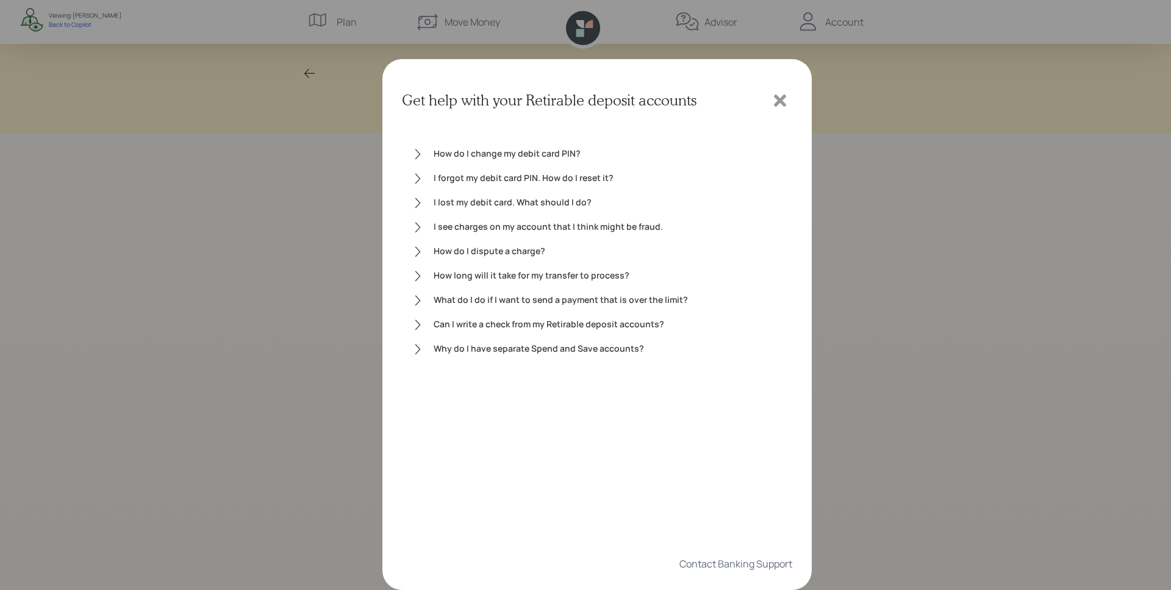
click at [781, 98] on icon at bounding box center [780, 100] width 12 height 12
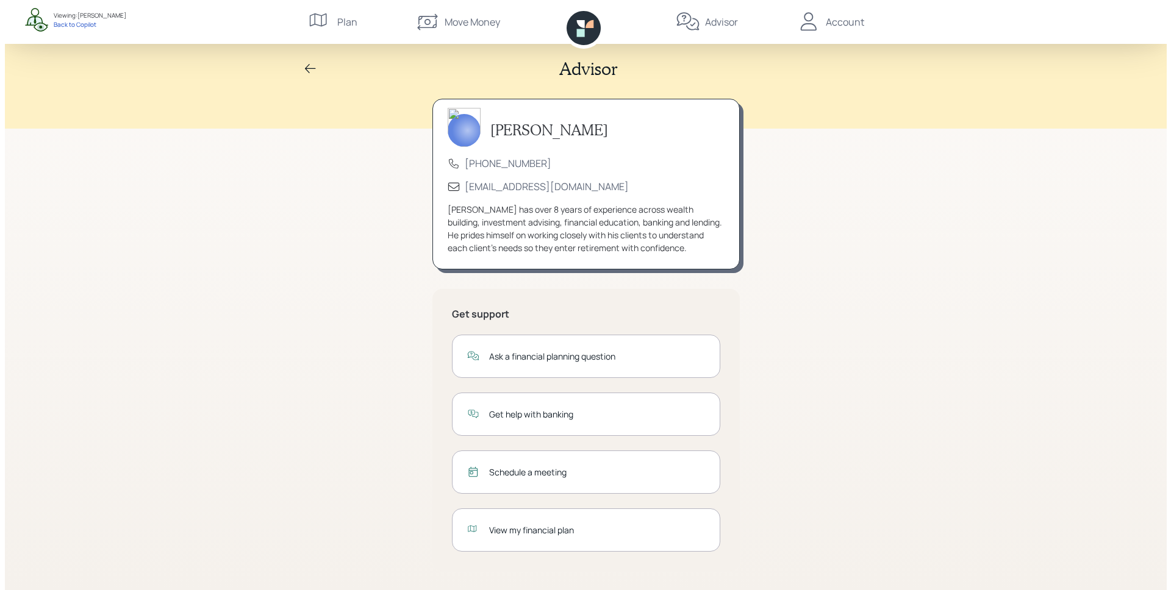
scroll to position [5, 0]
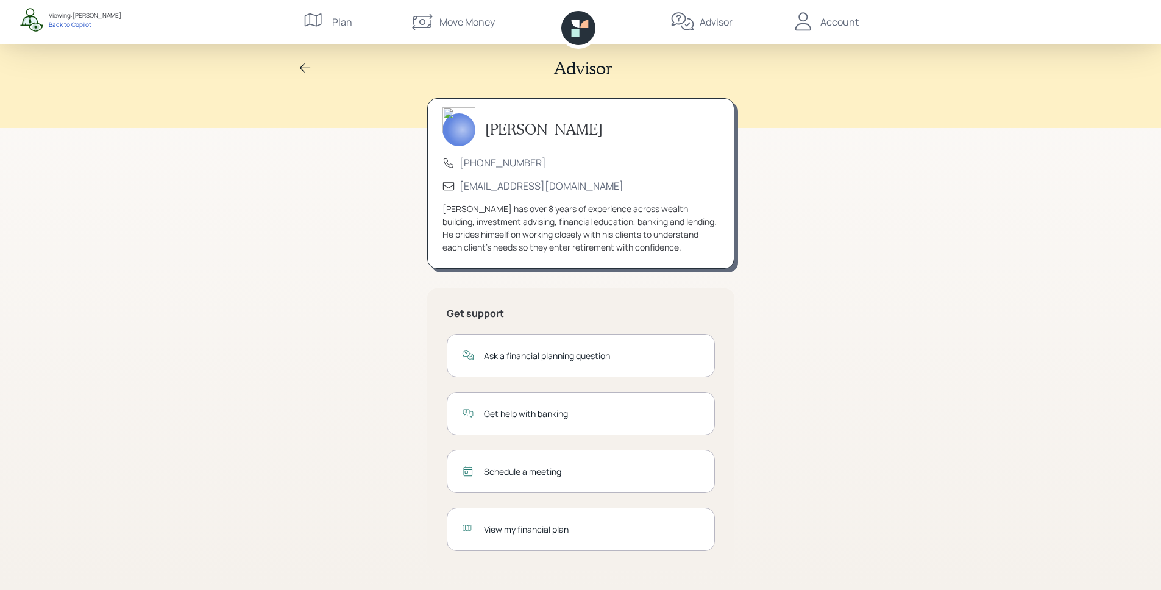
click at [549, 472] on div "Schedule a meeting" at bounding box center [592, 471] width 216 height 13
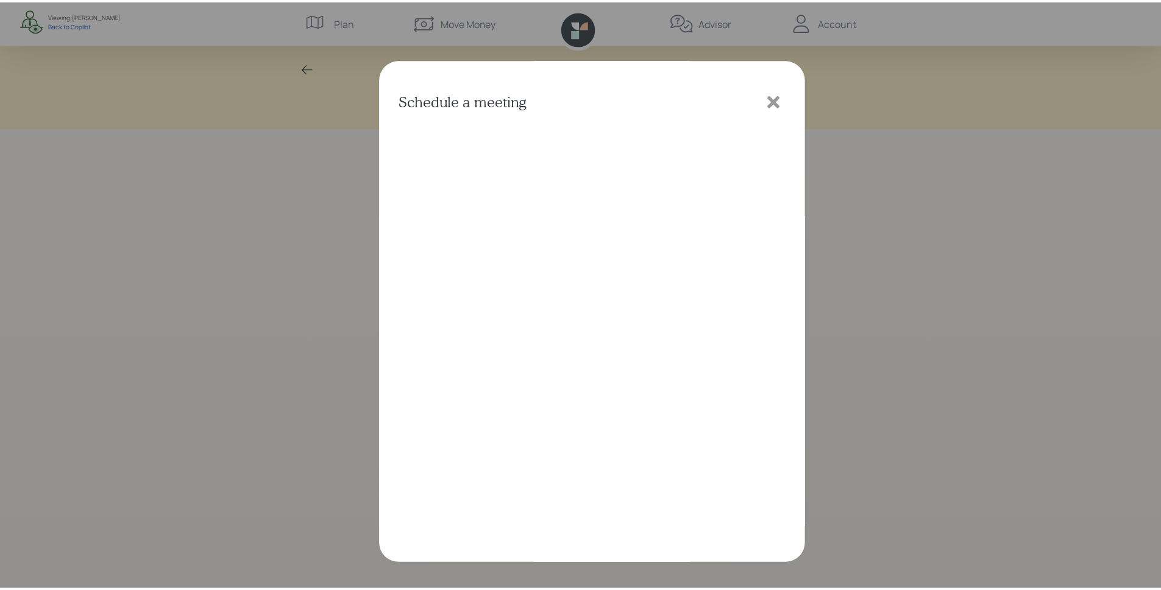
scroll to position [0, 0]
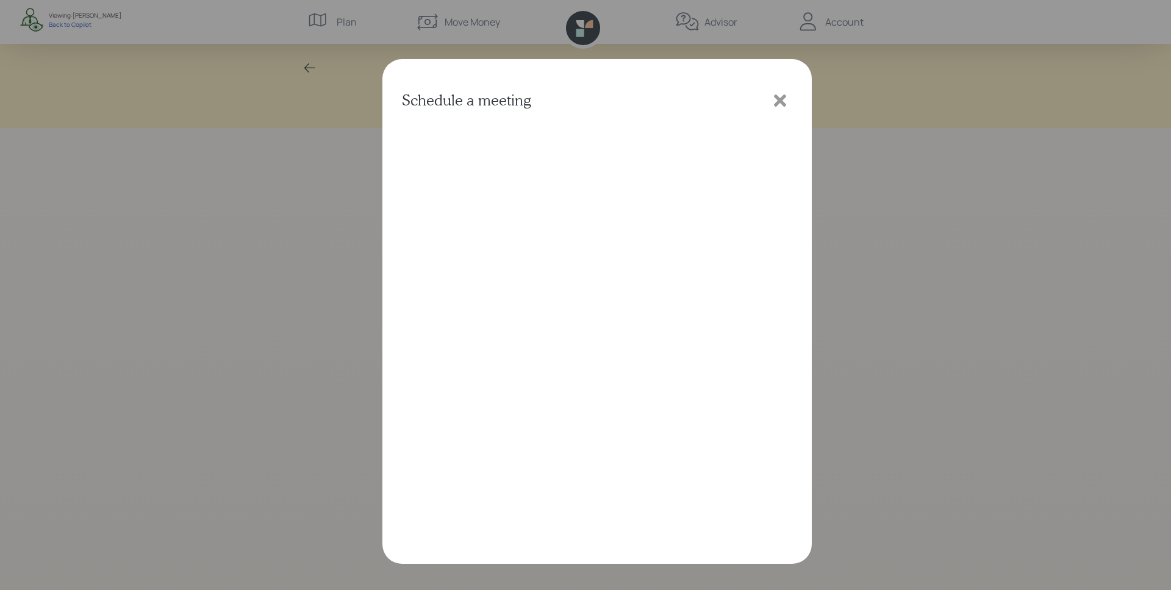
click at [782, 103] on icon at bounding box center [780, 100] width 12 height 12
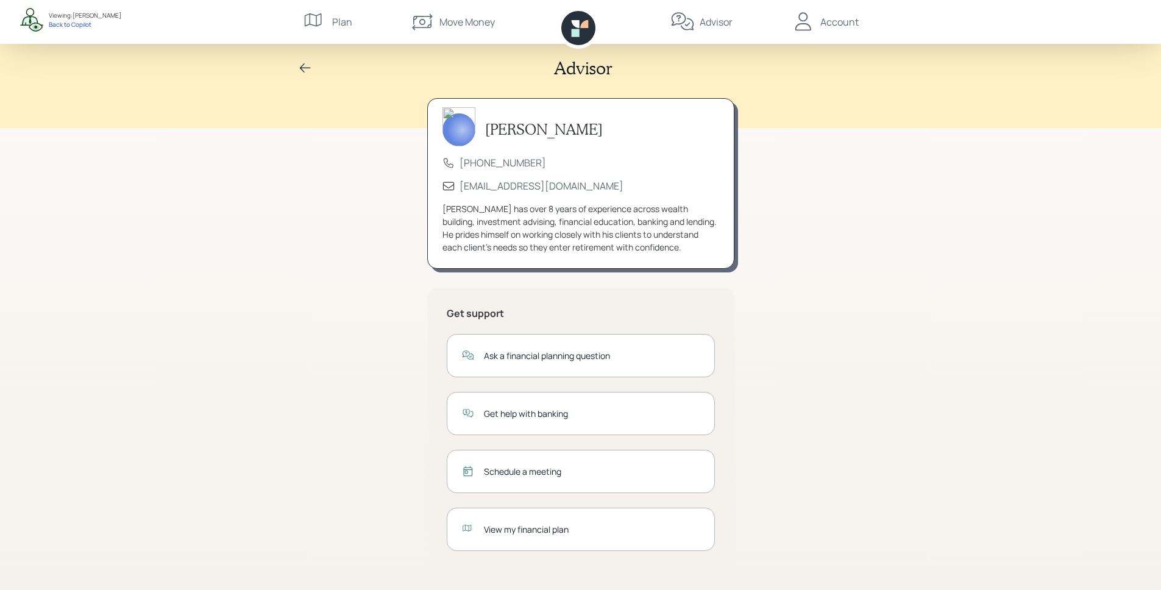
click at [535, 526] on div "View my financial plan" at bounding box center [592, 529] width 216 height 13
click at [587, 23] on icon at bounding box center [584, 24] width 8 height 8
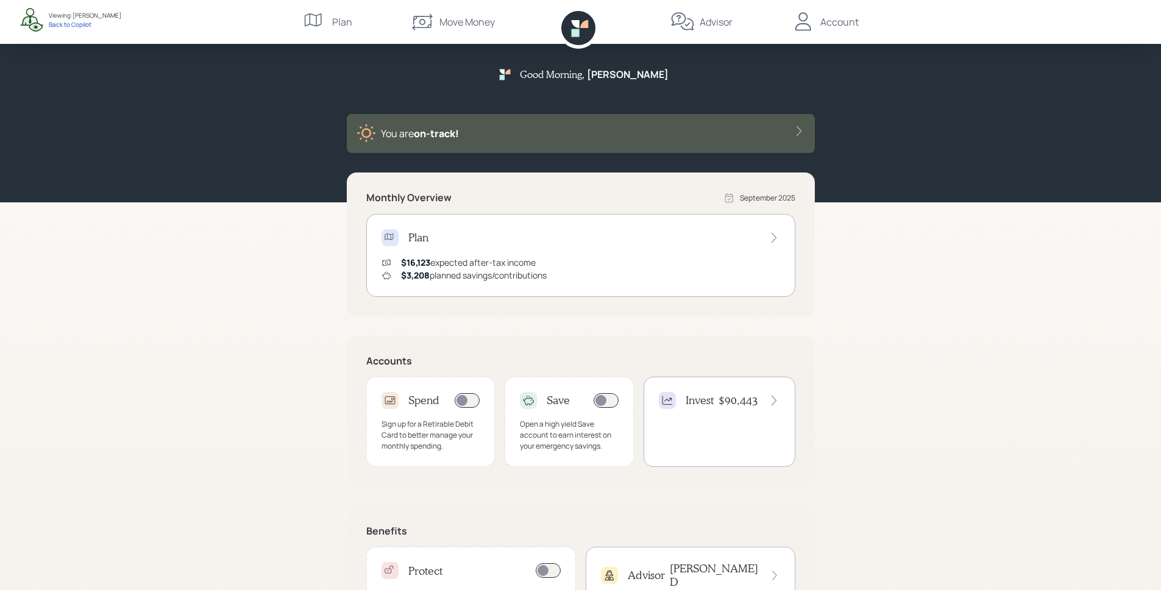
click at [815, 29] on icon at bounding box center [803, 22] width 24 height 24
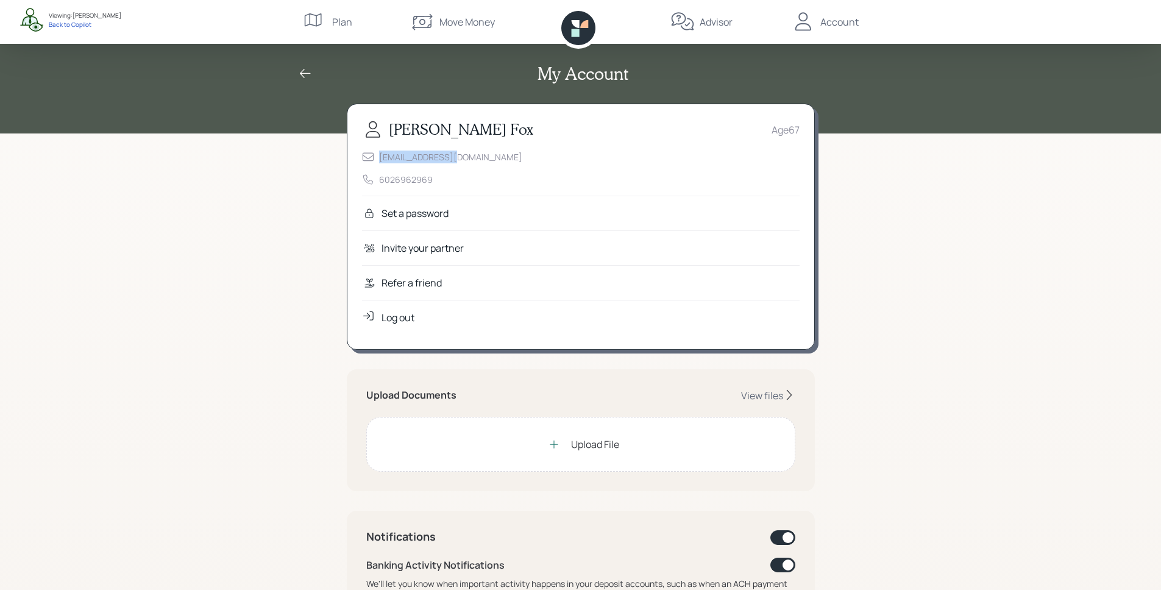
drag, startPoint x: 378, startPoint y: 158, endPoint x: 497, endPoint y: 153, distance: 119.0
click at [497, 153] on div "[EMAIL_ADDRESS][DOMAIN_NAME] 6026962969" at bounding box center [581, 168] width 438 height 35
drag, startPoint x: 446, startPoint y: 185, endPoint x: 379, endPoint y: 179, distance: 67.3
click at [379, 179] on div "[EMAIL_ADDRESS][DOMAIN_NAME] 6026962969" at bounding box center [581, 168] width 438 height 35
click at [497, 157] on div "[EMAIL_ADDRESS][DOMAIN_NAME] 6026962969" at bounding box center [581, 168] width 438 height 35
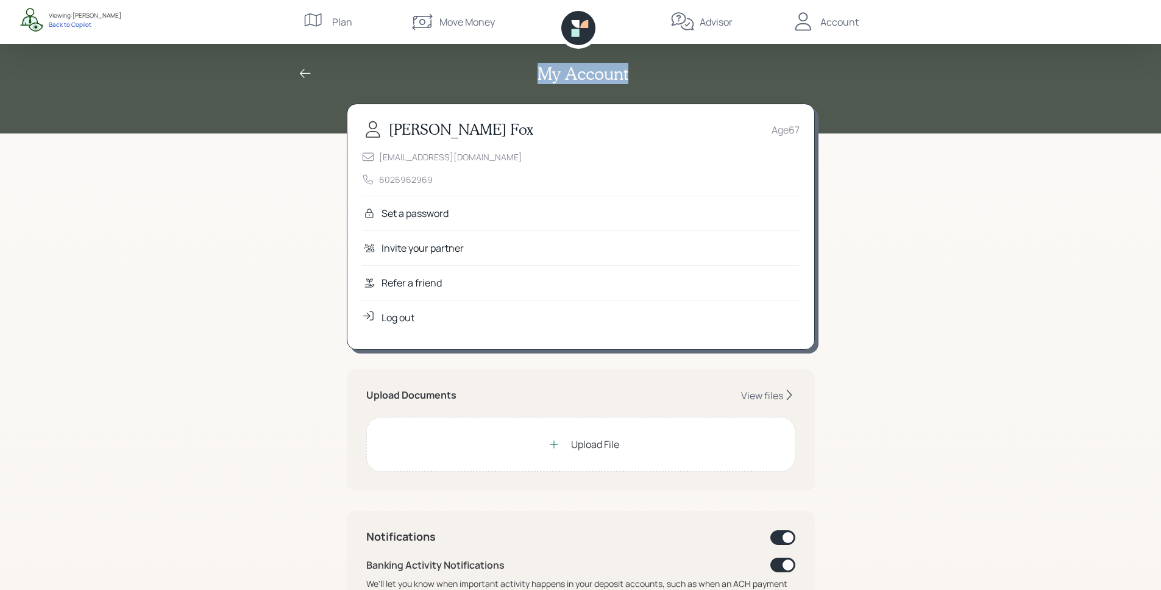
drag, startPoint x: 527, startPoint y: 74, endPoint x: 639, endPoint y: 88, distance: 113.0
click at [639, 88] on div "My Account" at bounding box center [580, 67] width 585 height 94
drag, startPoint x: 363, startPoint y: 390, endPoint x: 494, endPoint y: 398, distance: 132.0
click at [494, 398] on div "Upload Documents View files Upload File" at bounding box center [581, 430] width 468 height 122
click at [493, 397] on div "Upload Documents View files" at bounding box center [580, 395] width 429 height 13
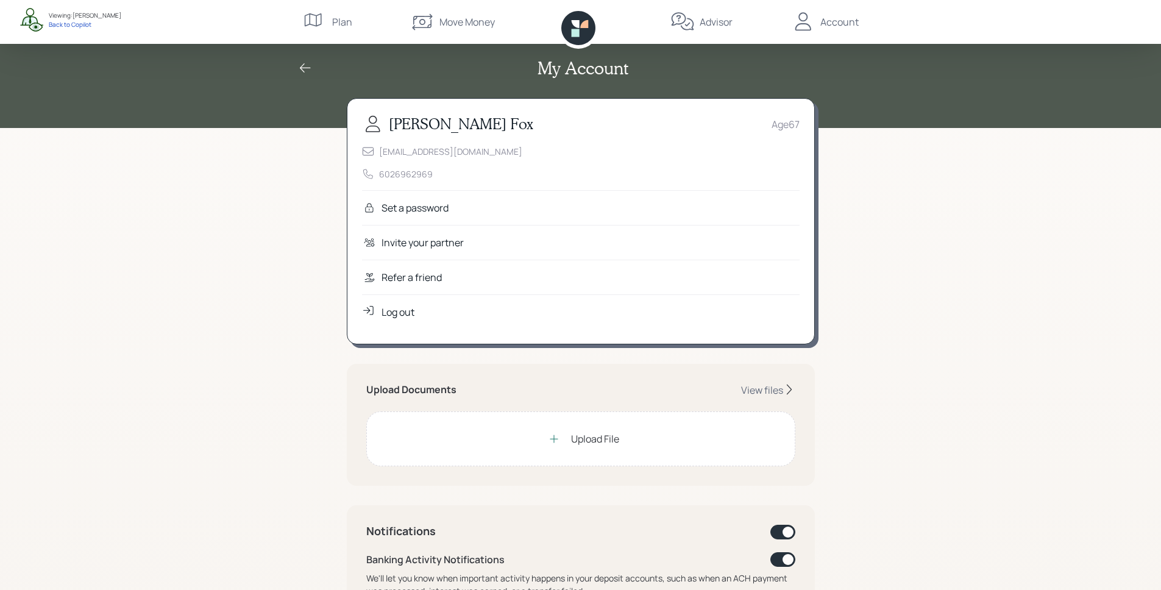
scroll to position [19, 0]
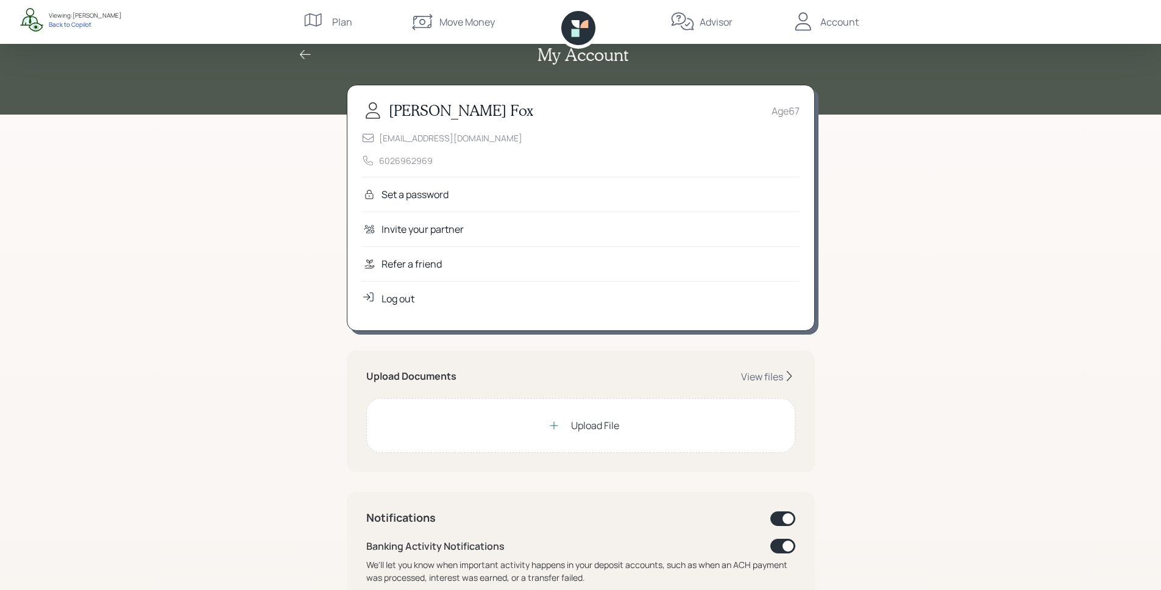
click at [415, 265] on div "Refer a friend" at bounding box center [412, 264] width 60 height 15
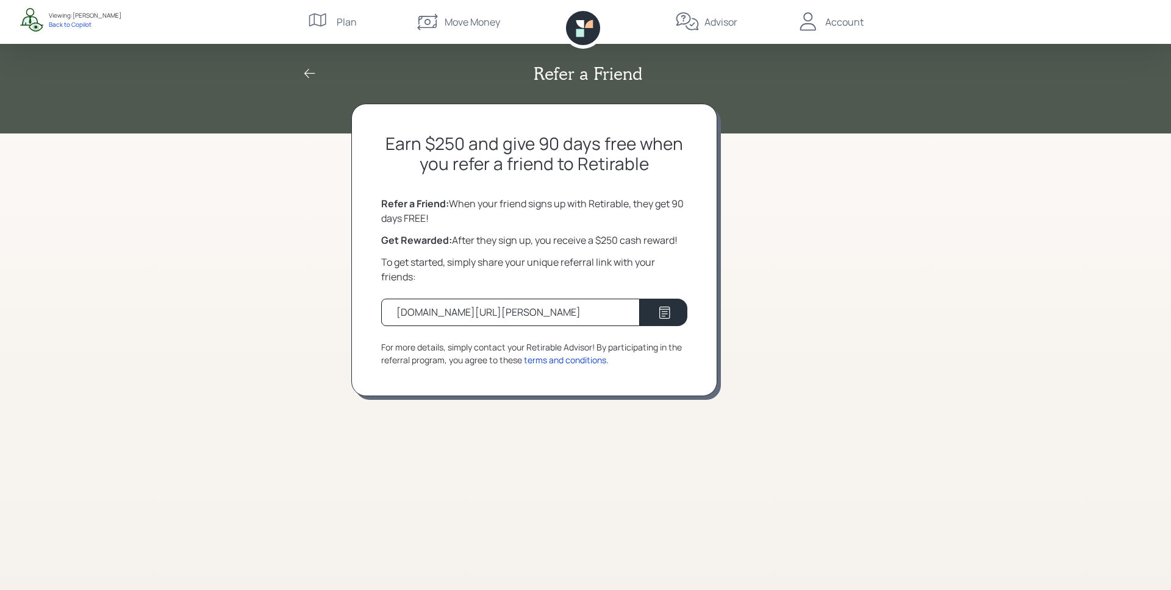
click at [939, 254] on div "Refer a Friend Earn $250 and give 90 days free when you refer a friend to Retir…" at bounding box center [585, 295] width 1171 height 590
click at [960, 208] on div "Refer a Friend Earn $250 and give 90 days free when you refer a friend to Retir…" at bounding box center [585, 295] width 1171 height 590
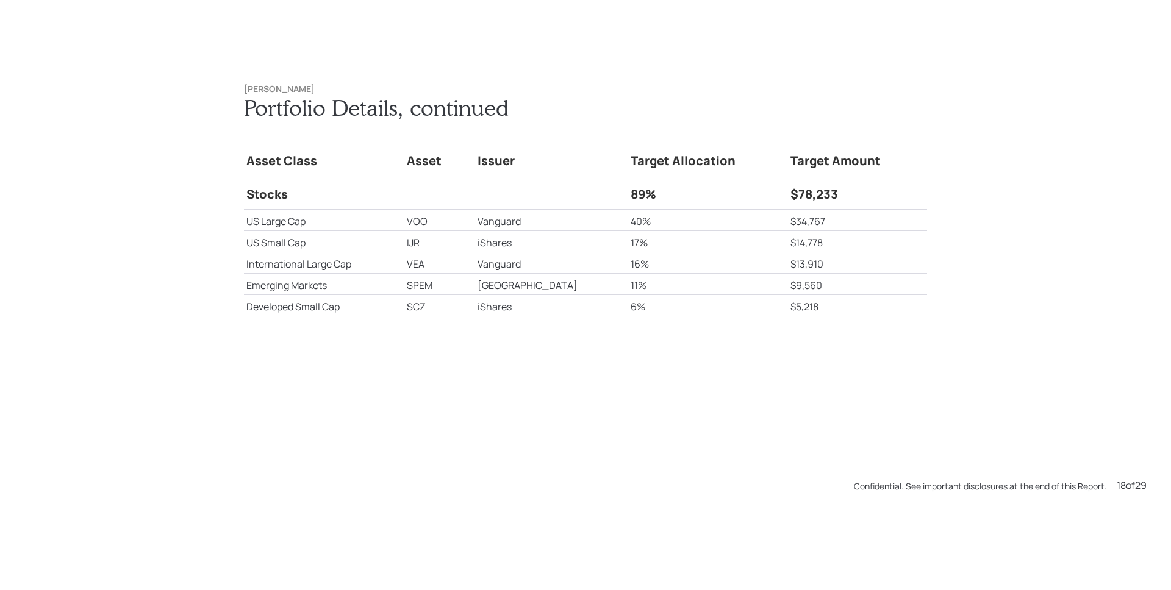
scroll to position [10623, 0]
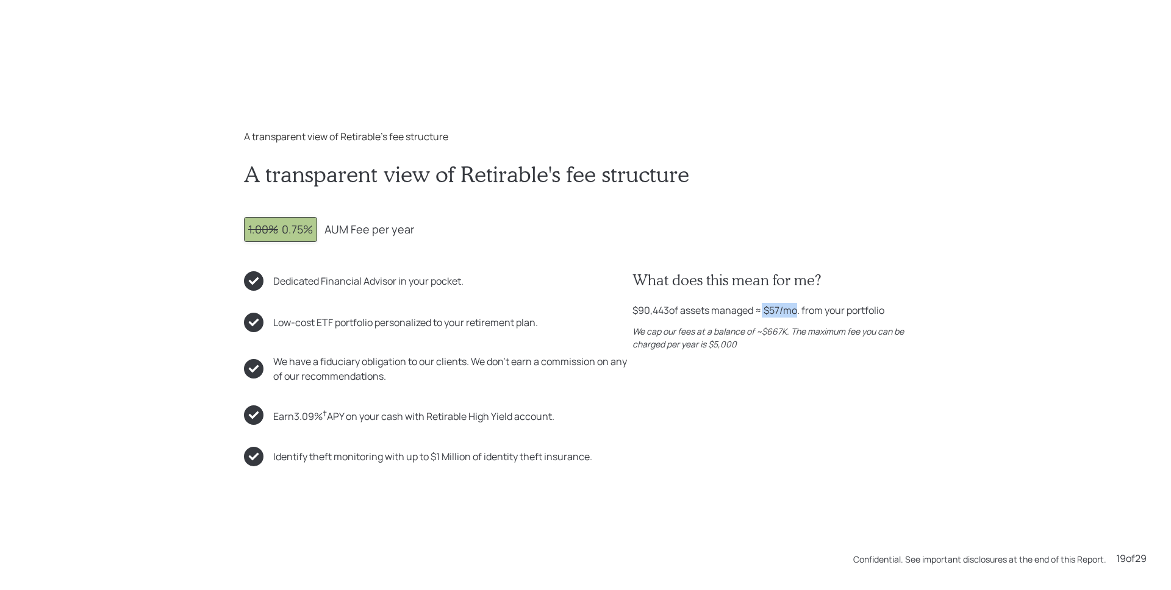
drag, startPoint x: 760, startPoint y: 308, endPoint x: 791, endPoint y: 310, distance: 30.5
click at [791, 310] on div "$90,443 of assets managed ≈ $57 /mo. from your portfolio" at bounding box center [758, 310] width 252 height 15
click at [855, 371] on div "What does this mean for me? $90,443 of assets managed ≈ $57 /mo. from your port…" at bounding box center [779, 368] width 294 height 195
